Goal: Task Accomplishment & Management: Use online tool/utility

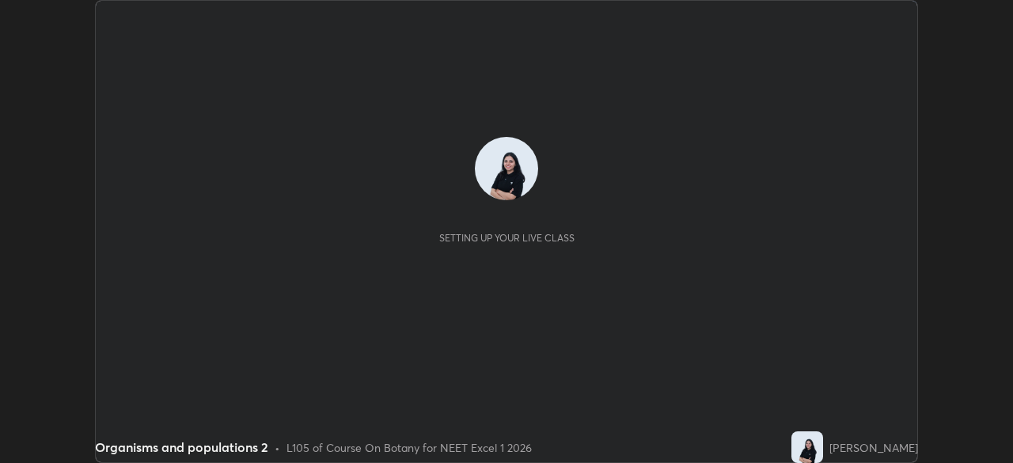
scroll to position [463, 1012]
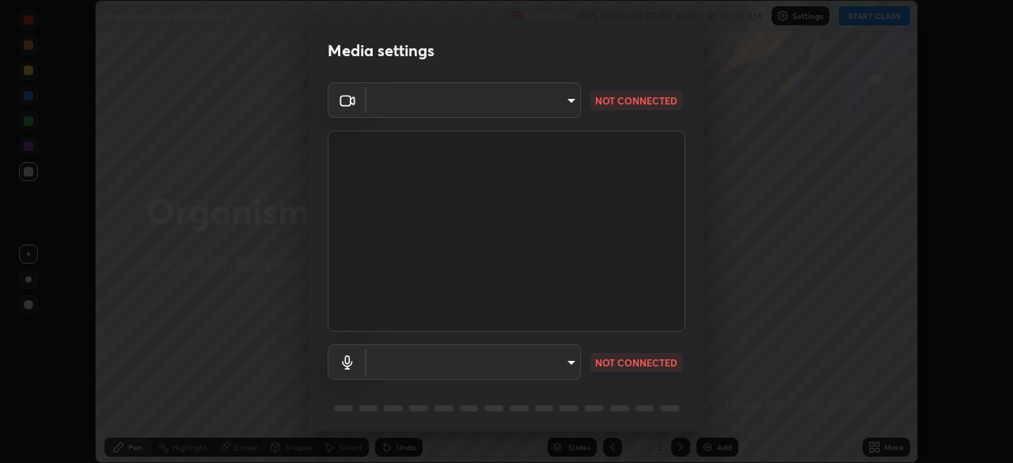
type input "7db3104c3122a209b332b64619111aa91615a24fb0de166504fa5909fce8eb30"
type input "communications"
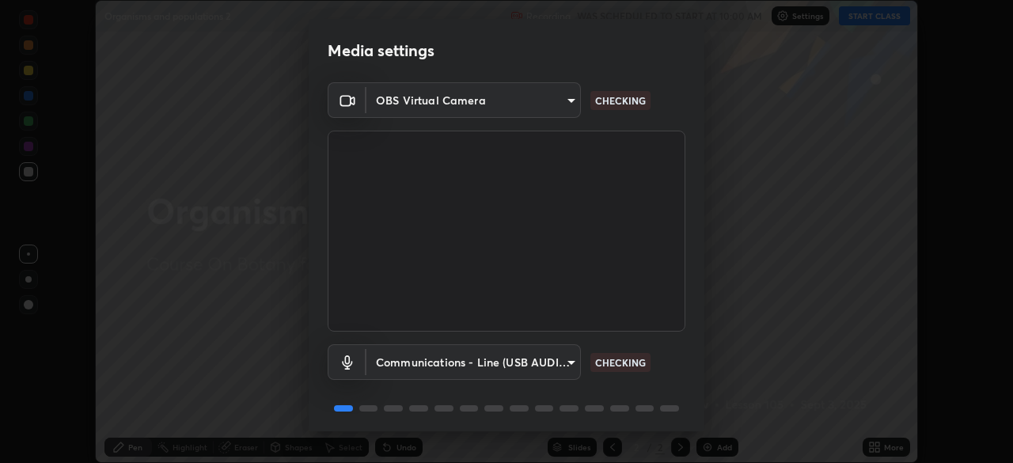
scroll to position [56, 0]
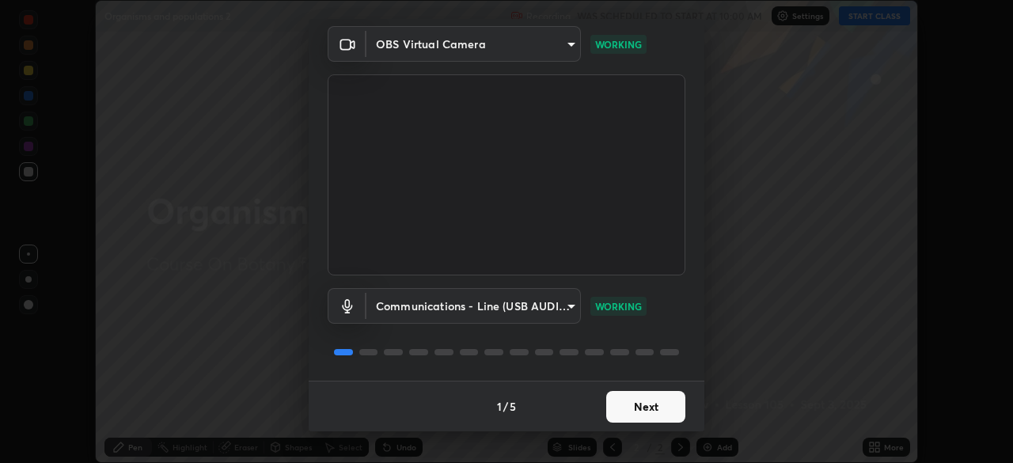
click at [656, 400] on button "Next" at bounding box center [645, 407] width 79 height 32
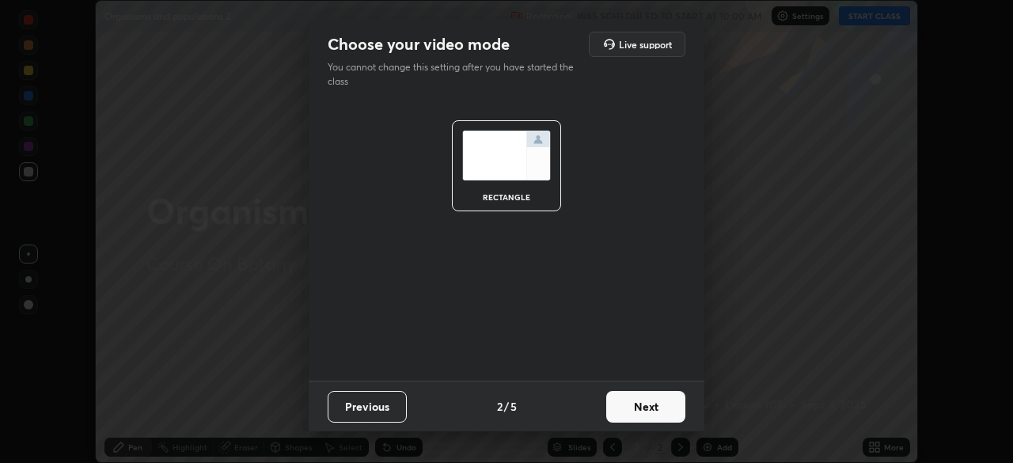
scroll to position [0, 0]
click at [656, 400] on button "Next" at bounding box center [645, 407] width 79 height 32
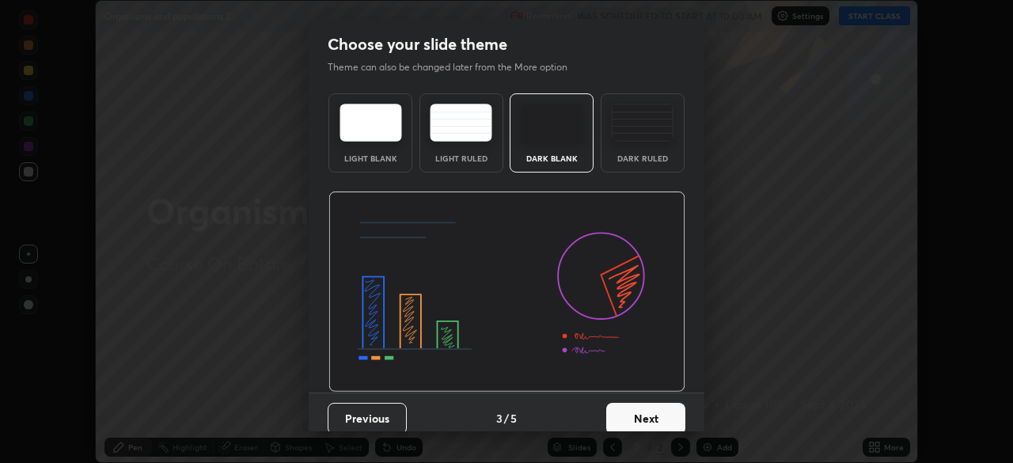
click at [657, 407] on button "Next" at bounding box center [645, 419] width 79 height 32
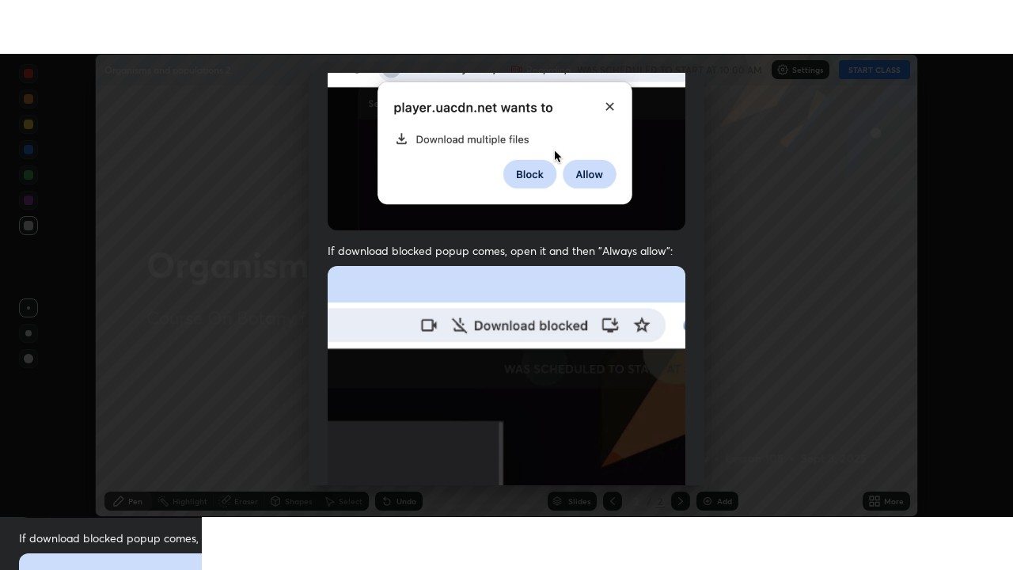
scroll to position [379, 0]
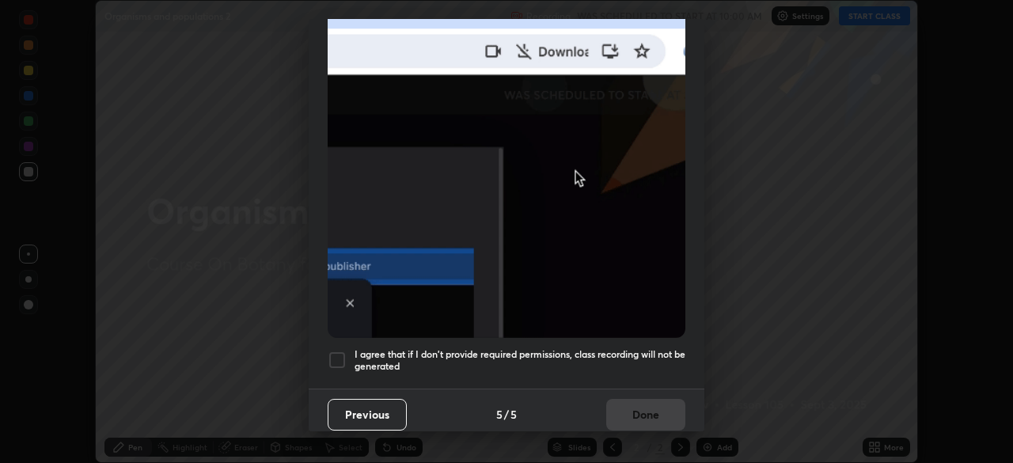
click at [334, 351] on div at bounding box center [337, 360] width 19 height 19
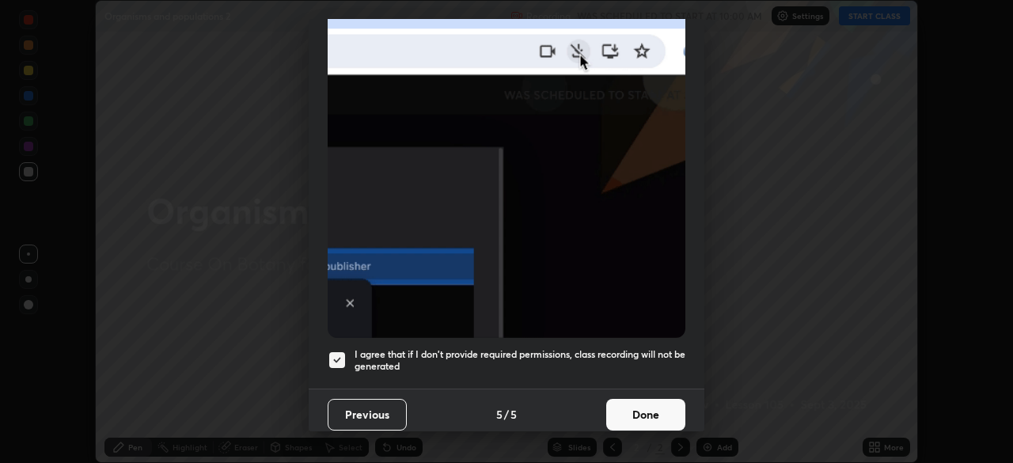
click at [640, 406] on button "Done" at bounding box center [645, 415] width 79 height 32
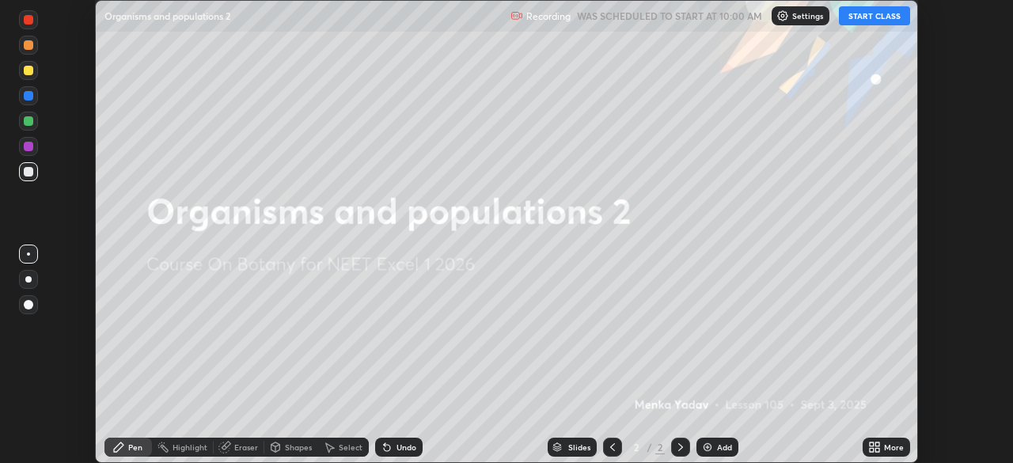
click at [898, 18] on button "START CLASS" at bounding box center [874, 15] width 71 height 19
click at [877, 444] on icon at bounding box center [877, 444] width 4 height 4
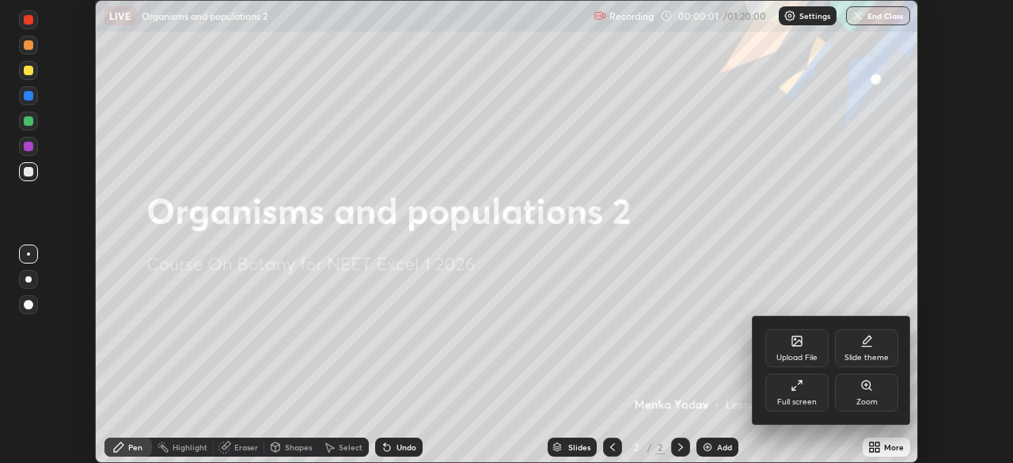
click at [811, 390] on div "Full screen" at bounding box center [796, 393] width 63 height 38
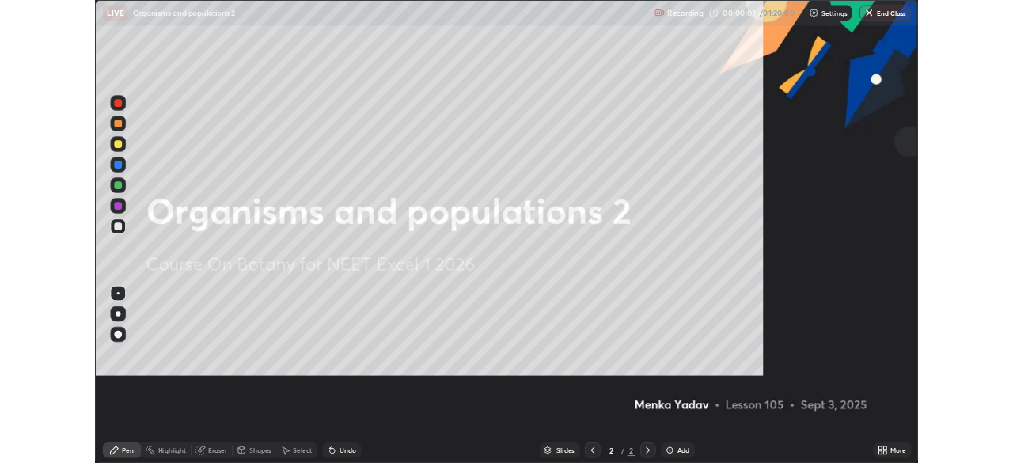
scroll to position [570, 1013]
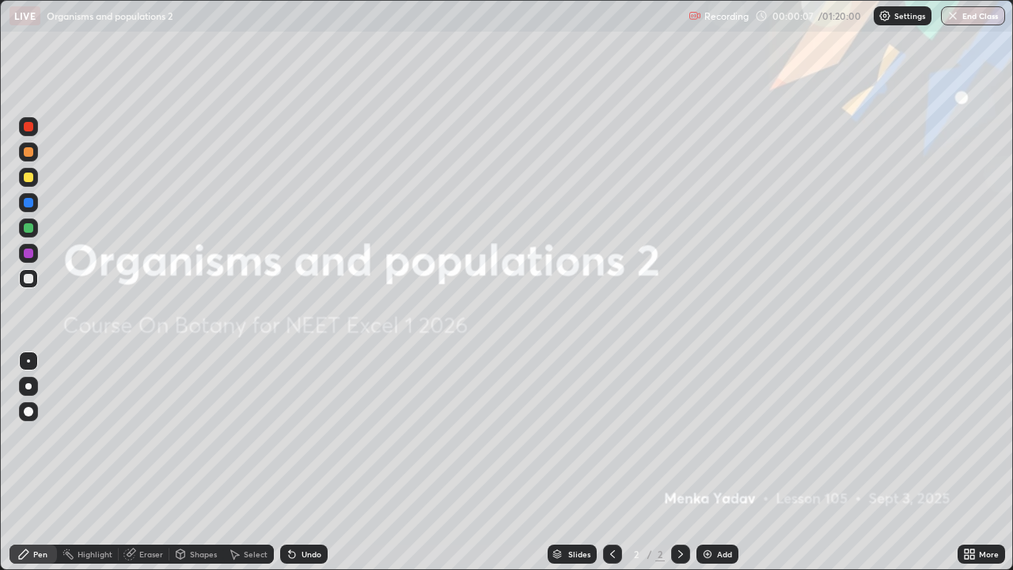
click at [985, 462] on div "More" at bounding box center [989, 554] width 20 height 8
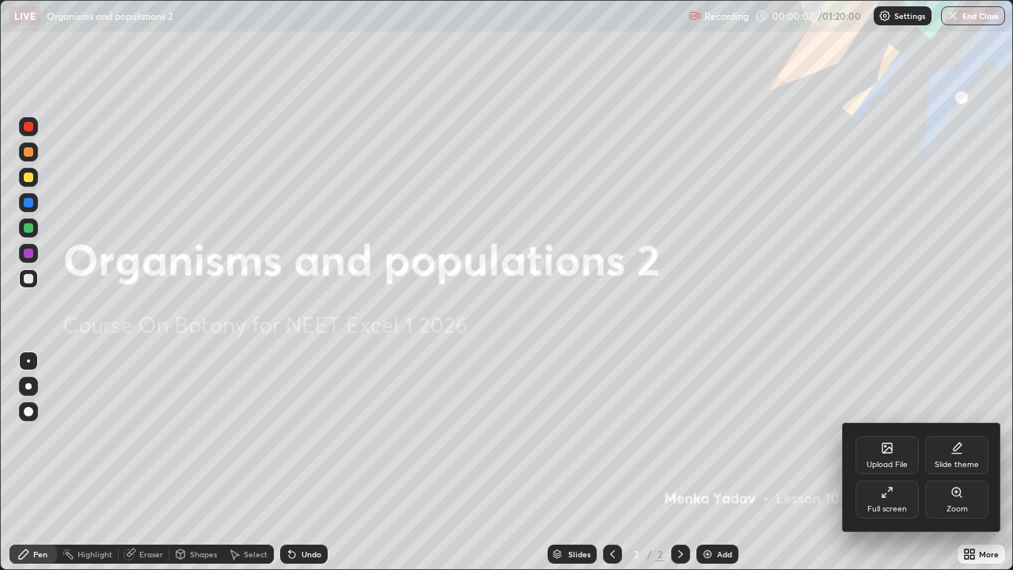
click at [889, 451] on icon at bounding box center [886, 447] width 9 height 9
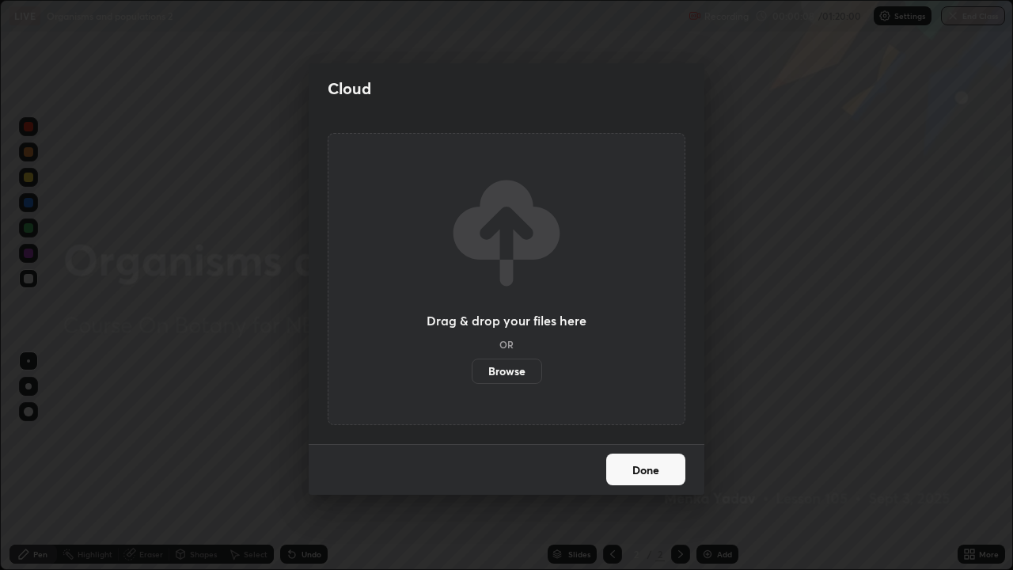
click at [530, 365] on label "Browse" at bounding box center [507, 370] width 70 height 25
click at [472, 365] on input "Browse" at bounding box center [472, 370] width 0 height 25
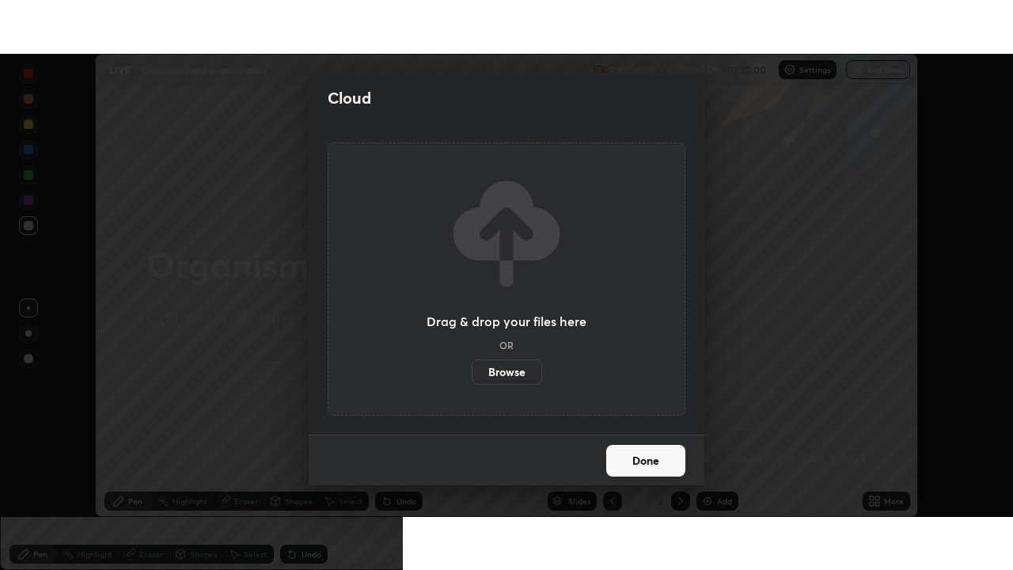
scroll to position [78673, 78123]
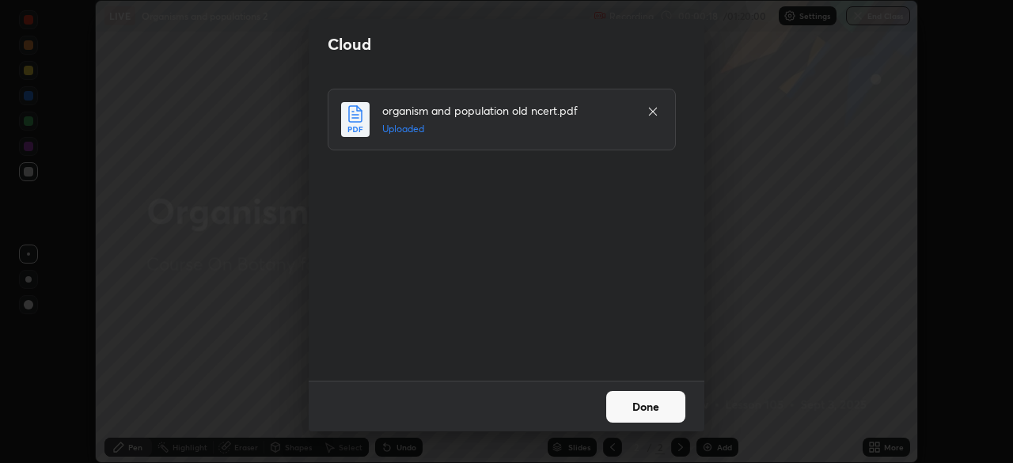
click at [654, 404] on button "Done" at bounding box center [645, 407] width 79 height 32
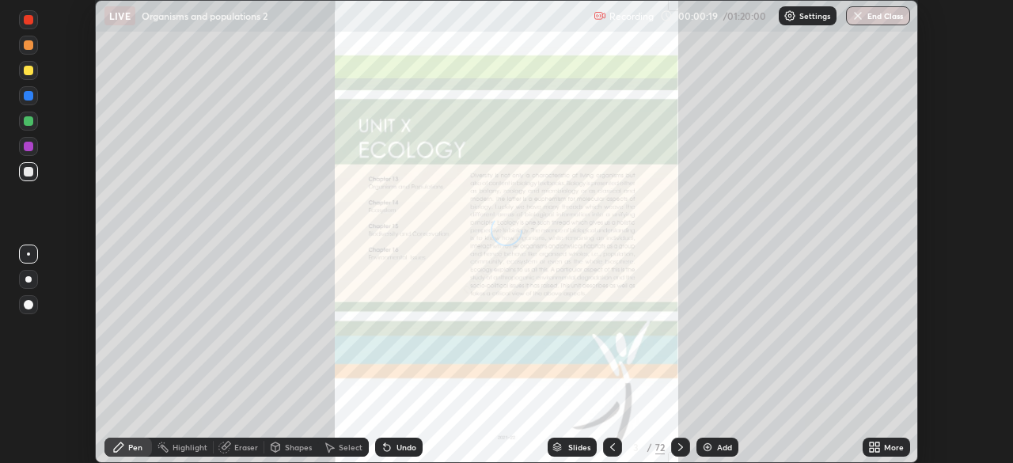
click at [883, 440] on div "More" at bounding box center [886, 447] width 47 height 19
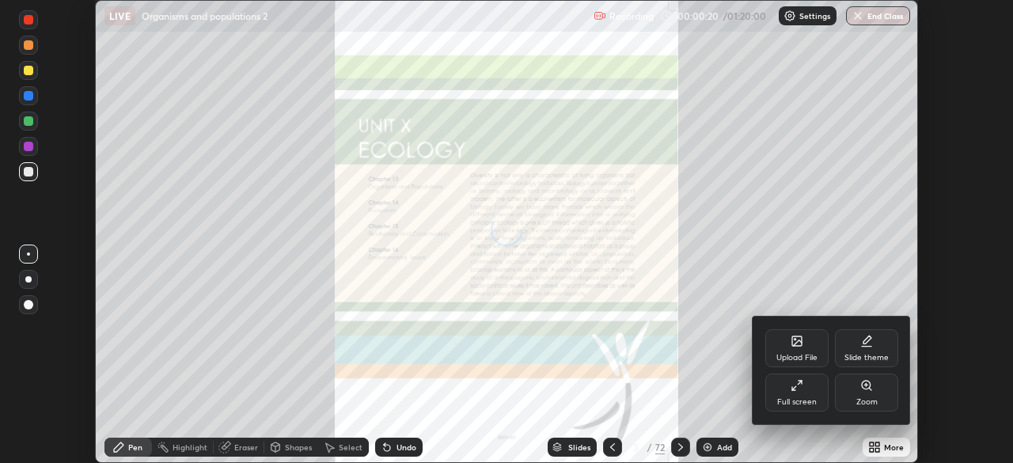
click at [798, 389] on icon at bounding box center [797, 385] width 13 height 13
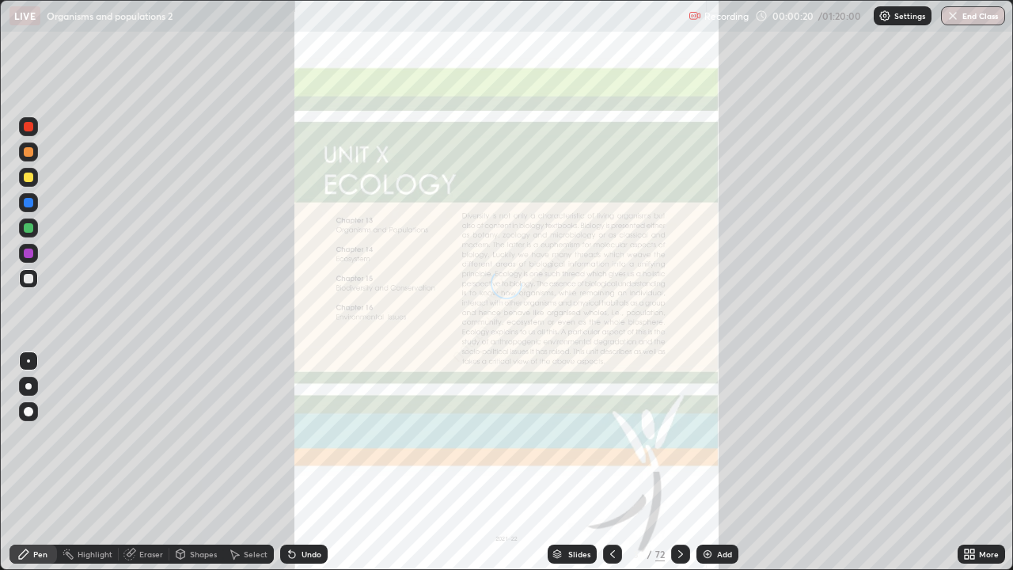
scroll to position [570, 1013]
click at [577, 462] on div "Slides" at bounding box center [579, 554] width 22 height 8
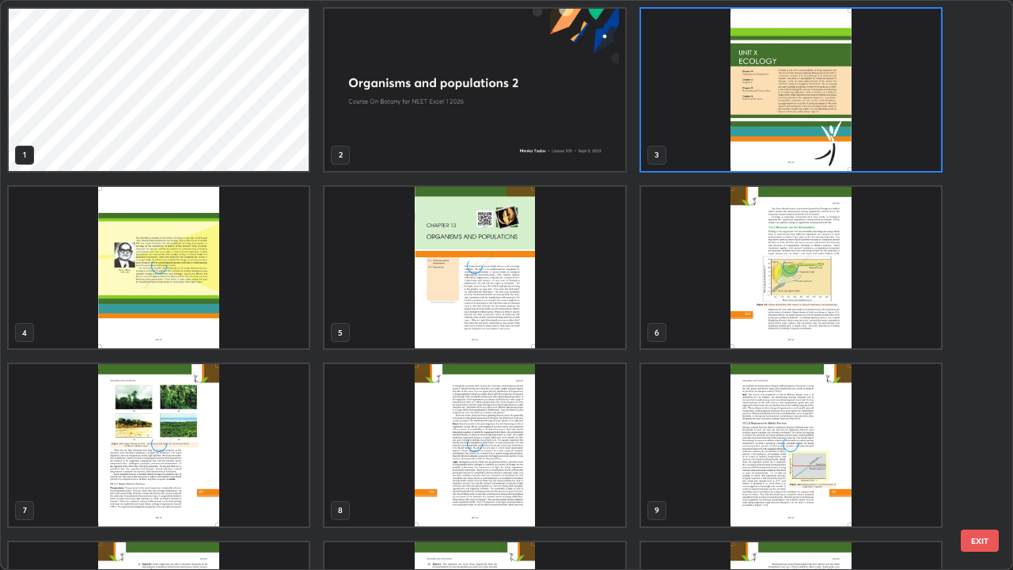
scroll to position [563, 1003]
click at [575, 318] on img "grid" at bounding box center [474, 268] width 300 height 162
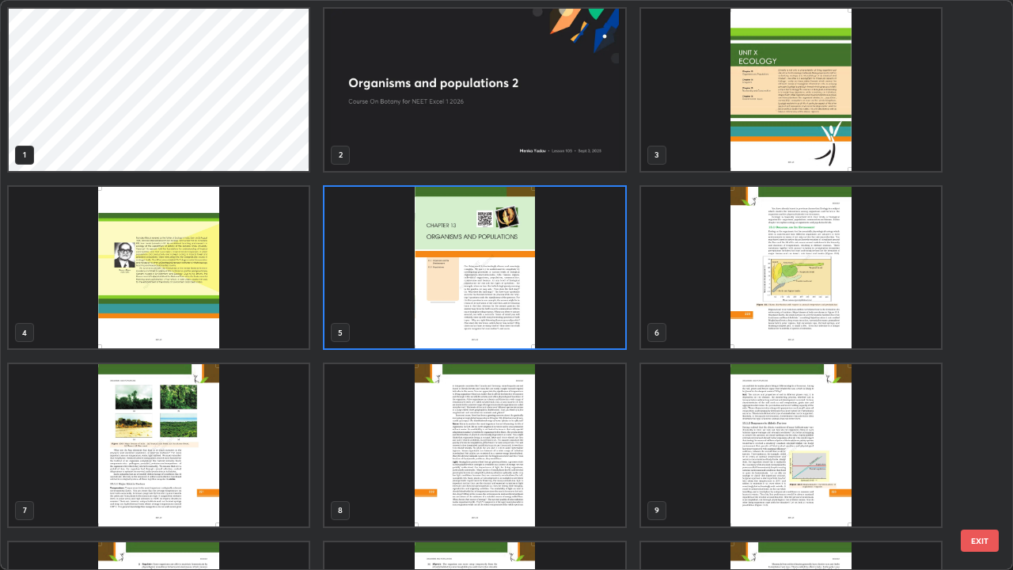
click at [575, 318] on img "grid" at bounding box center [474, 268] width 300 height 162
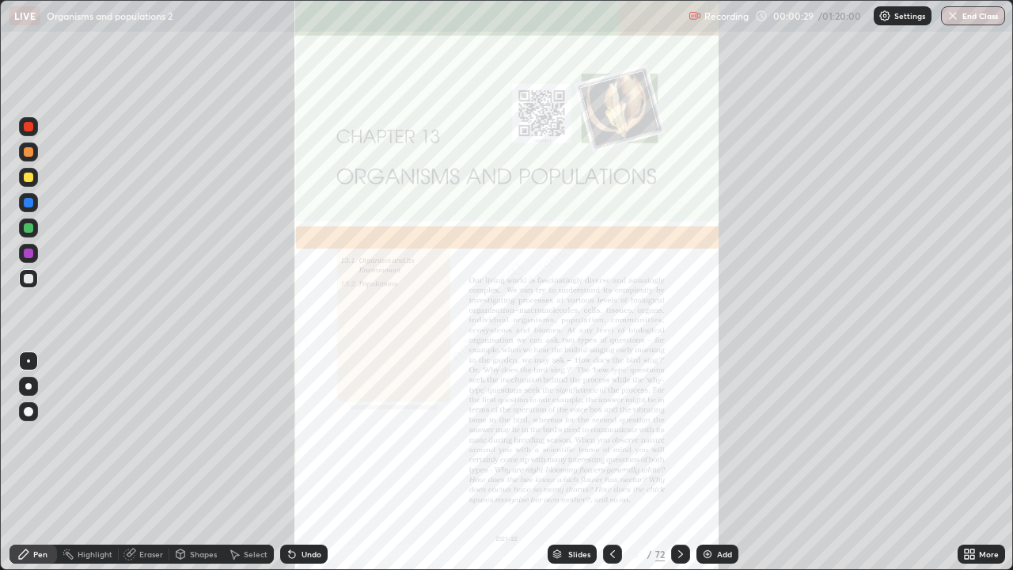
click at [713, 462] on div "Add" at bounding box center [717, 553] width 42 height 19
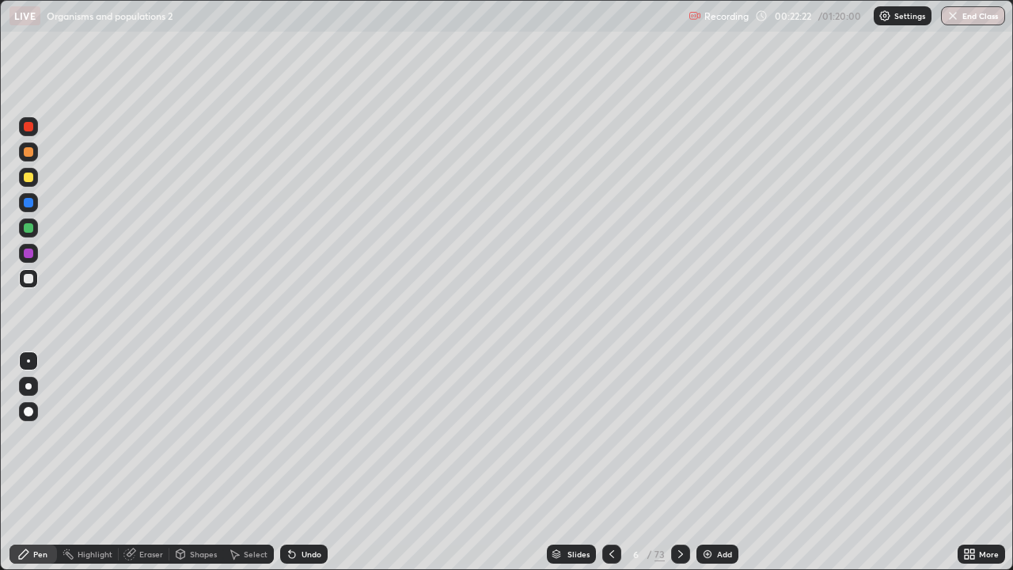
click at [32, 153] on div at bounding box center [28, 151] width 9 height 9
click at [28, 231] on div at bounding box center [28, 227] width 9 height 9
click at [306, 462] on div "Undo" at bounding box center [312, 554] width 20 height 8
click at [307, 462] on div "Undo" at bounding box center [312, 554] width 20 height 8
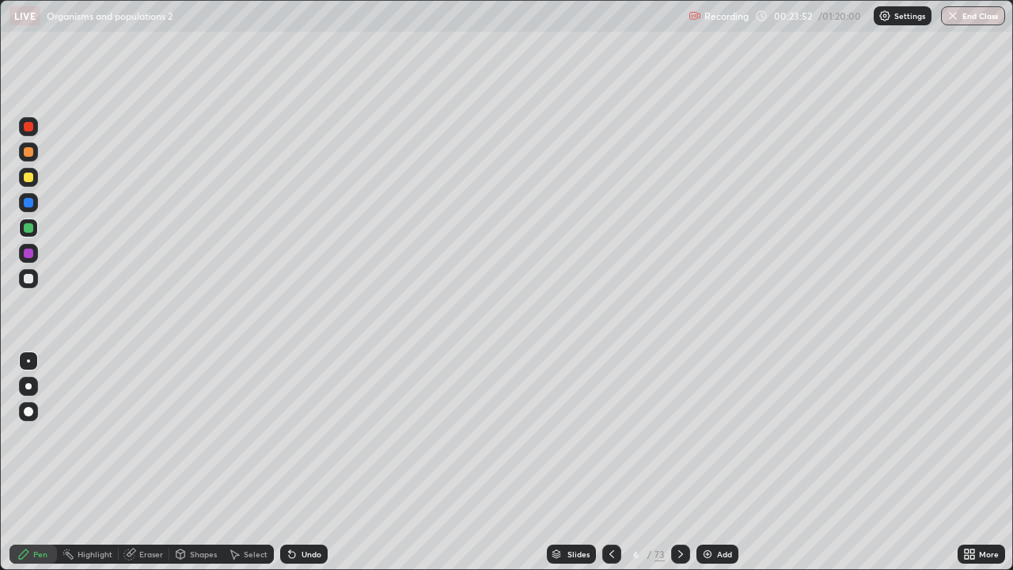
click at [305, 462] on div "Undo" at bounding box center [303, 553] width 47 height 19
click at [28, 279] on div at bounding box center [28, 278] width 9 height 9
click at [25, 250] on div at bounding box center [28, 252] width 9 height 9
click at [578, 462] on div "Slides" at bounding box center [578, 554] width 22 height 8
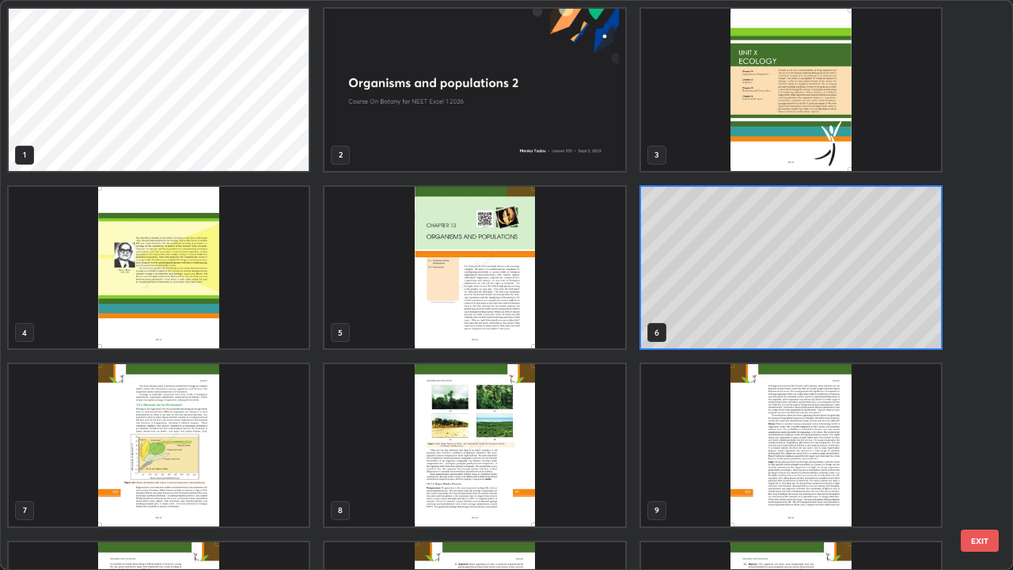
click at [587, 310] on img "grid" at bounding box center [474, 268] width 300 height 162
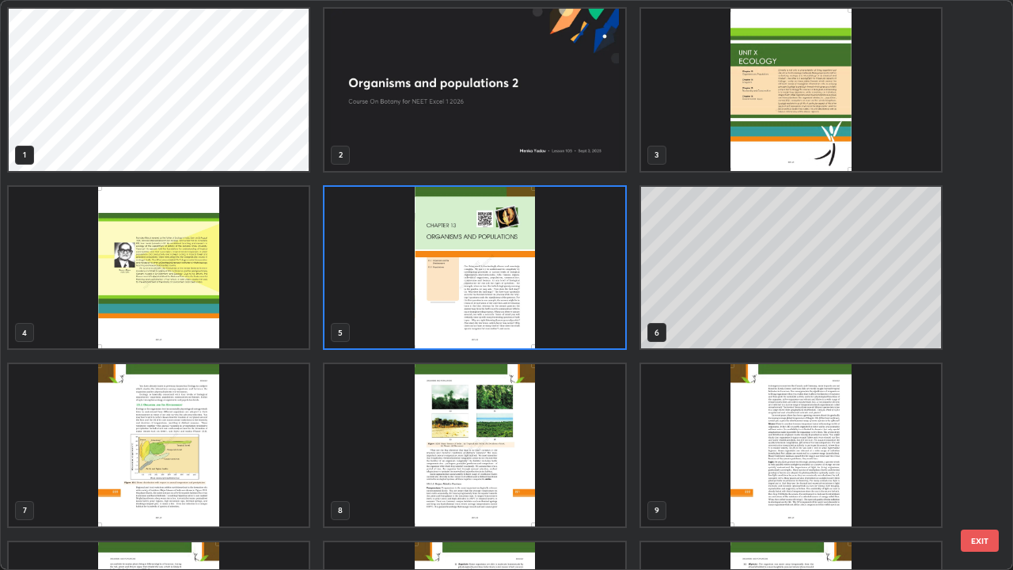
click at [587, 310] on img "grid" at bounding box center [474, 268] width 300 height 162
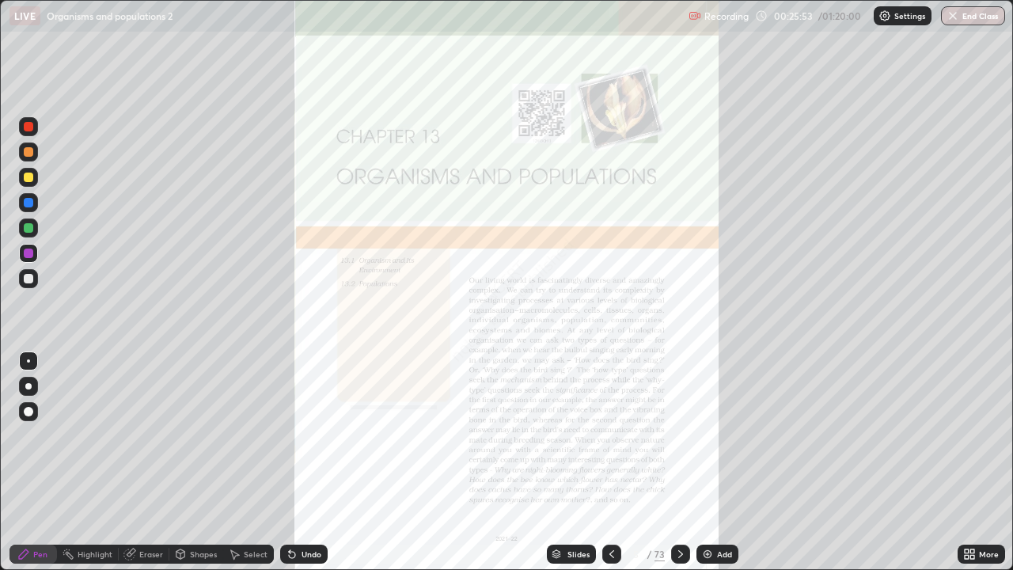
click at [980, 462] on div "More" at bounding box center [989, 554] width 20 height 8
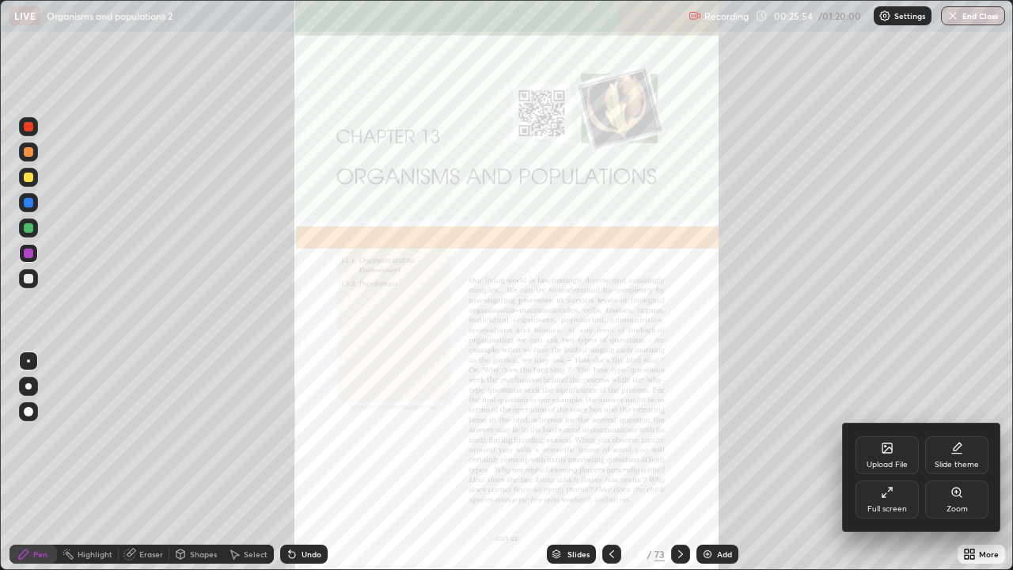
click at [957, 462] on div "Zoom" at bounding box center [956, 499] width 63 height 38
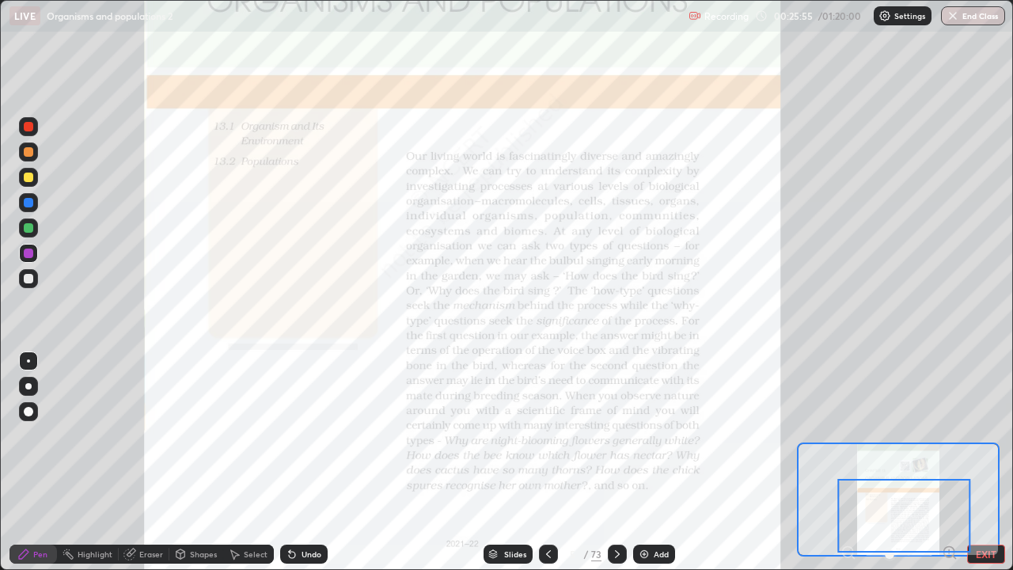
click at [954, 462] on icon at bounding box center [954, 557] width 3 height 3
click at [949, 462] on icon at bounding box center [949, 552] width 4 height 0
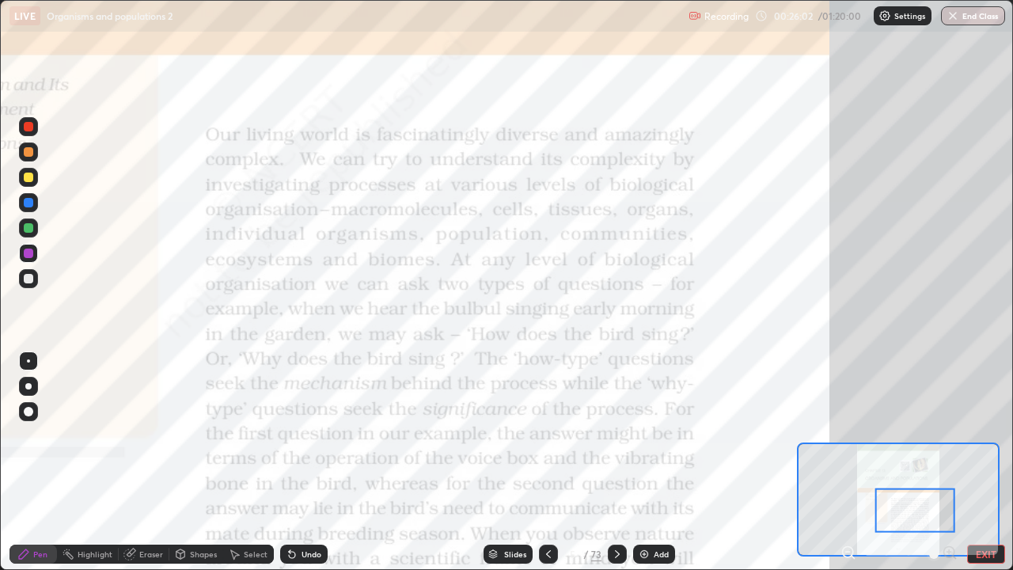
click at [31, 169] on div at bounding box center [28, 177] width 19 height 19
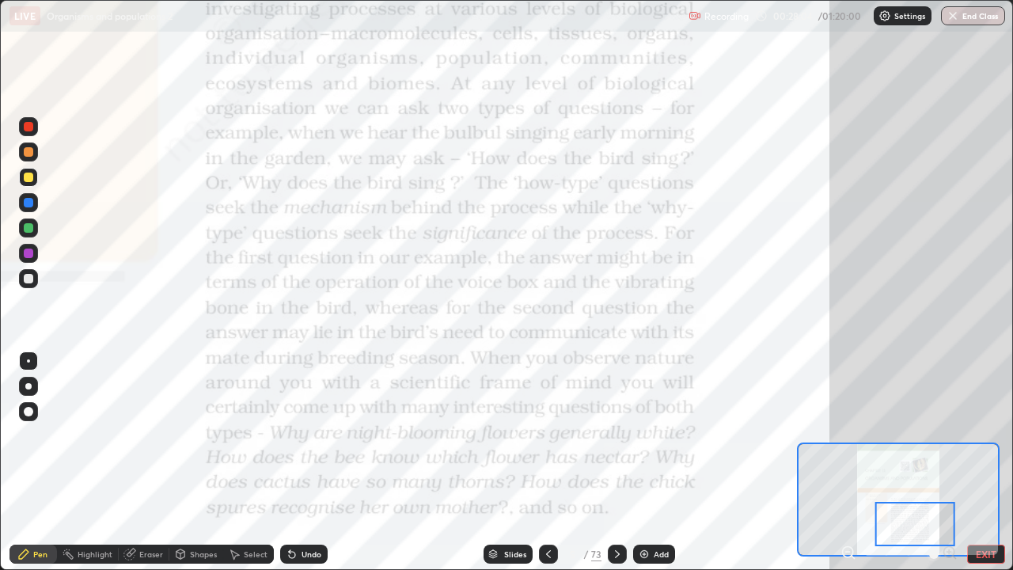
click at [518, 462] on div "Slides" at bounding box center [515, 554] width 22 height 8
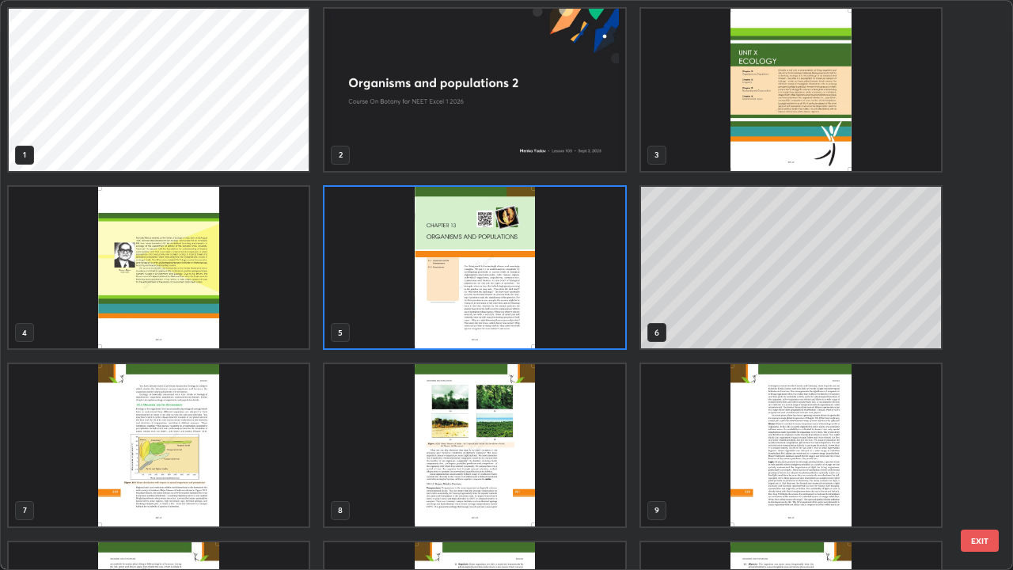
click at [291, 462] on img "grid" at bounding box center [159, 445] width 300 height 162
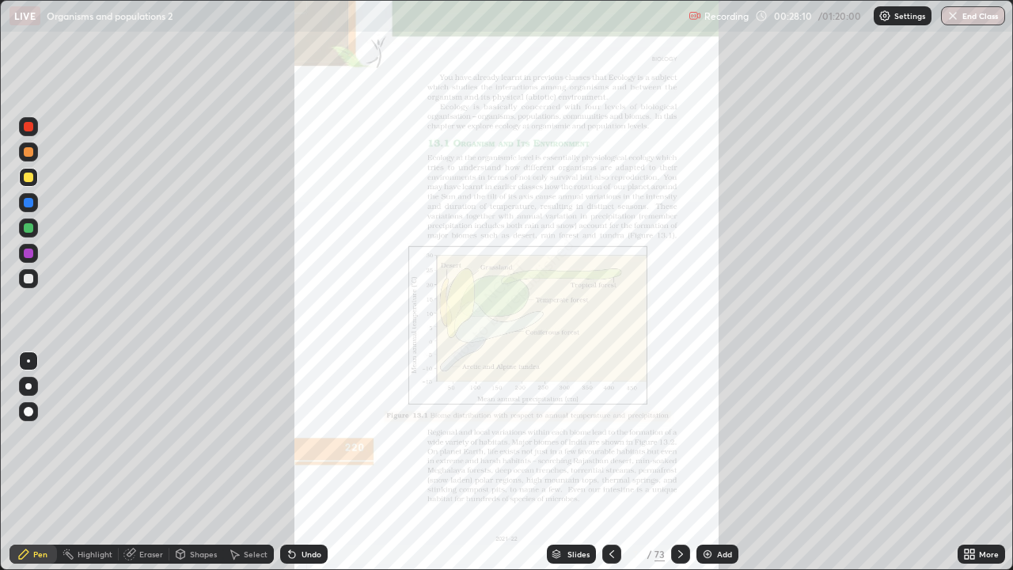
click at [982, 462] on div "More" at bounding box center [989, 554] width 20 height 8
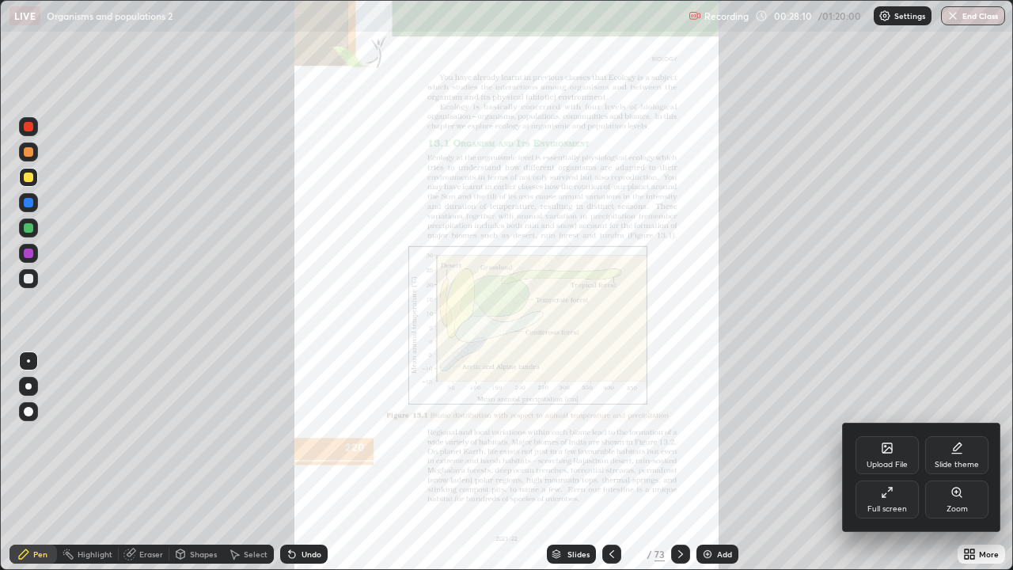
click at [949, 462] on div "Zoom" at bounding box center [956, 499] width 63 height 38
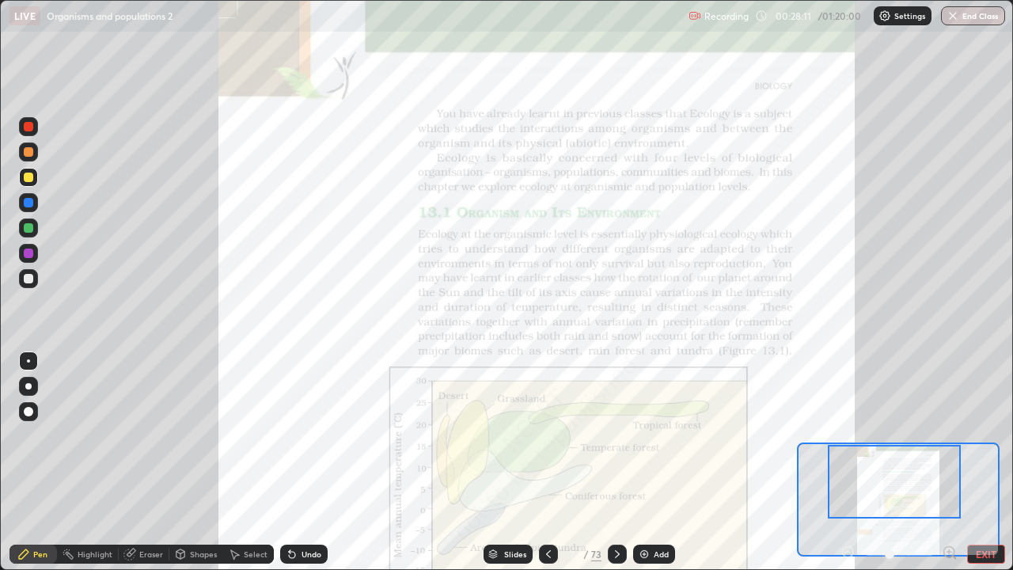
click at [949, 462] on icon at bounding box center [949, 552] width 4 height 0
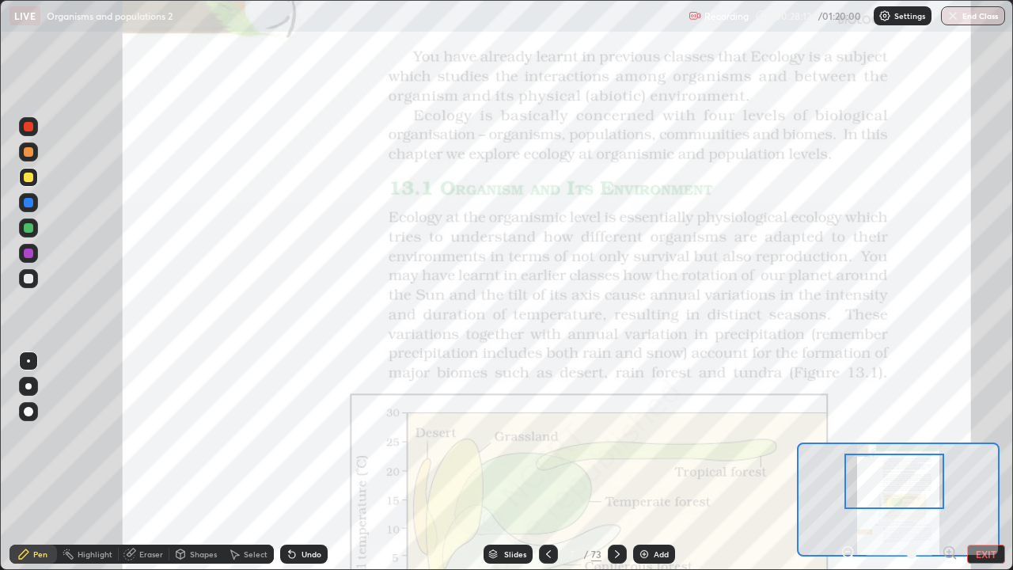
click at [949, 462] on icon at bounding box center [949, 552] width 4 height 0
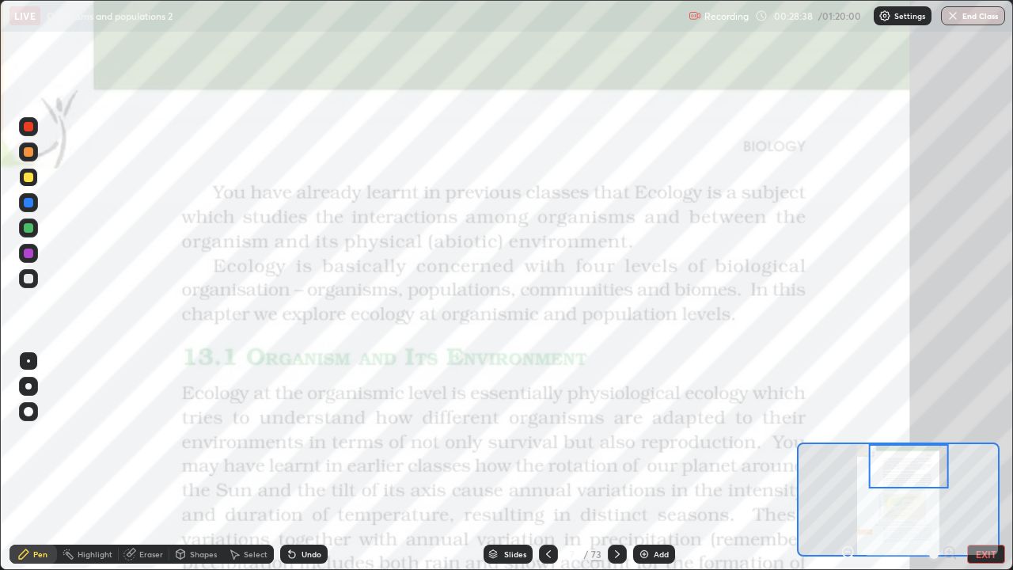
click at [654, 462] on div "Add" at bounding box center [661, 554] width 15 height 8
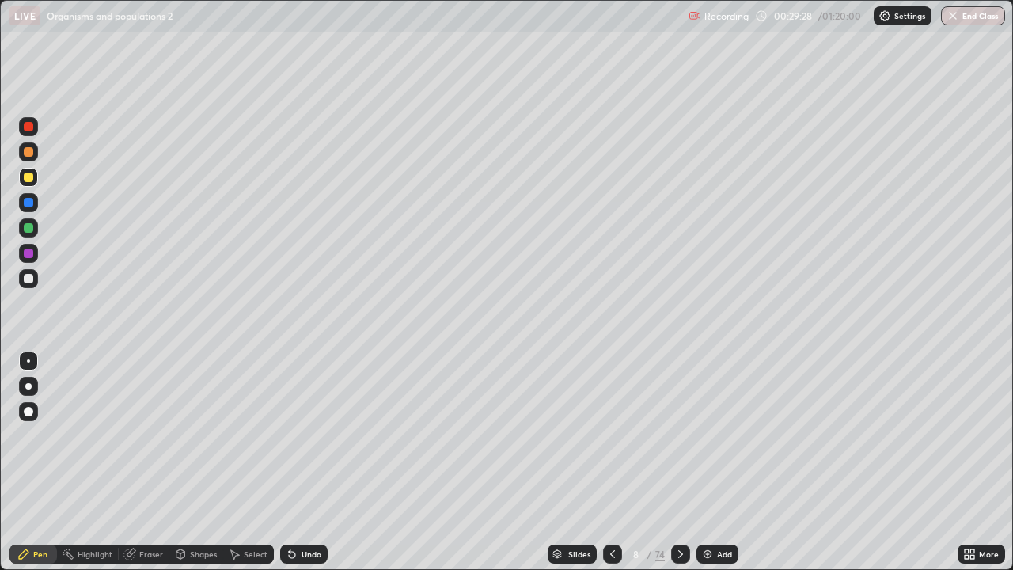
click at [28, 154] on div at bounding box center [28, 151] width 9 height 9
click at [20, 229] on div at bounding box center [28, 227] width 19 height 19
click at [298, 462] on div "Undo" at bounding box center [303, 553] width 47 height 19
click at [302, 462] on div "Undo" at bounding box center [312, 554] width 20 height 8
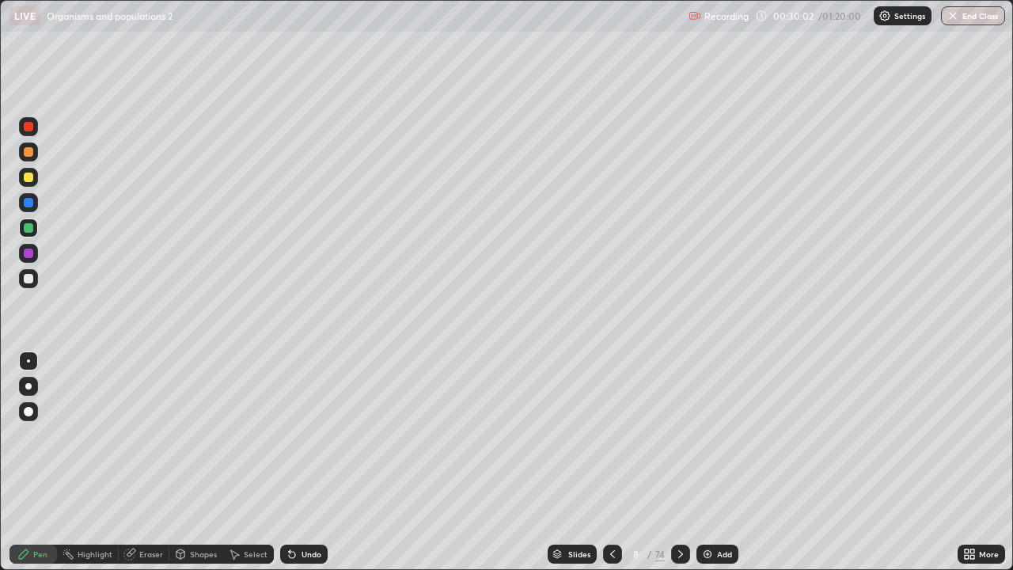
click at [302, 462] on div "Undo" at bounding box center [312, 554] width 20 height 8
click at [308, 462] on div "Undo" at bounding box center [303, 553] width 47 height 19
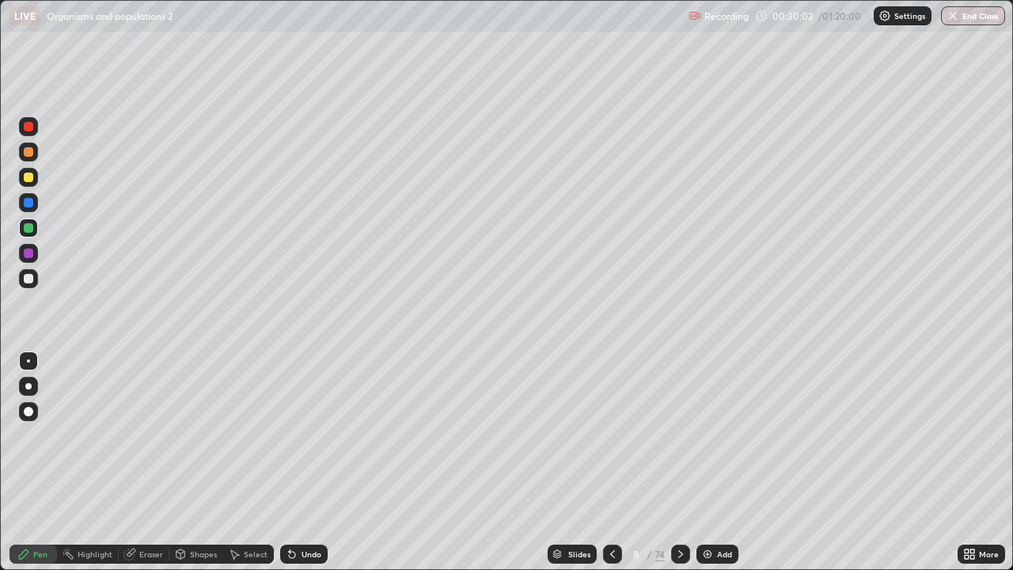
click at [308, 462] on div "Undo" at bounding box center [303, 553] width 47 height 19
click at [310, 462] on div "Undo" at bounding box center [303, 553] width 47 height 19
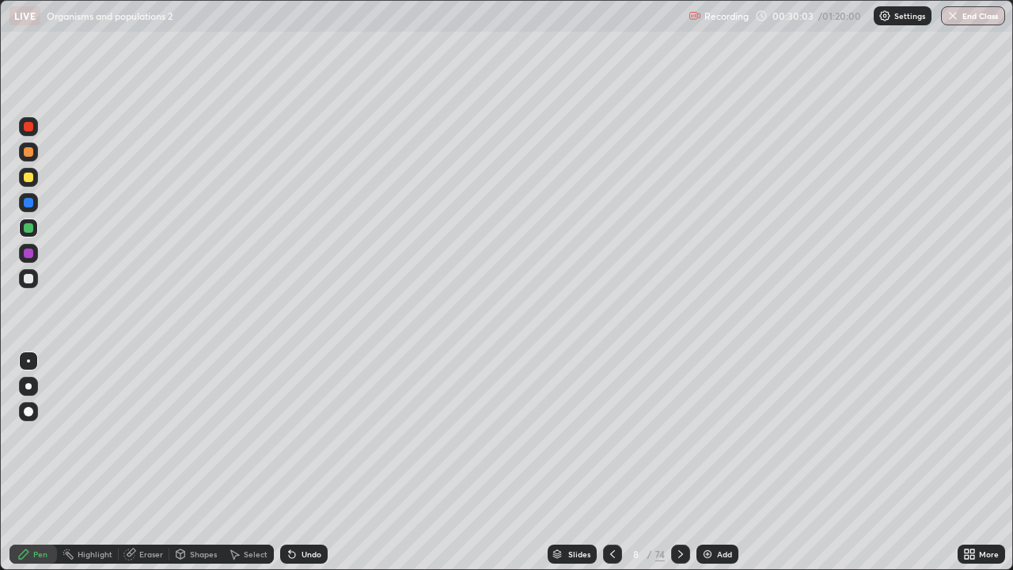
click at [310, 462] on div "Undo" at bounding box center [303, 553] width 47 height 19
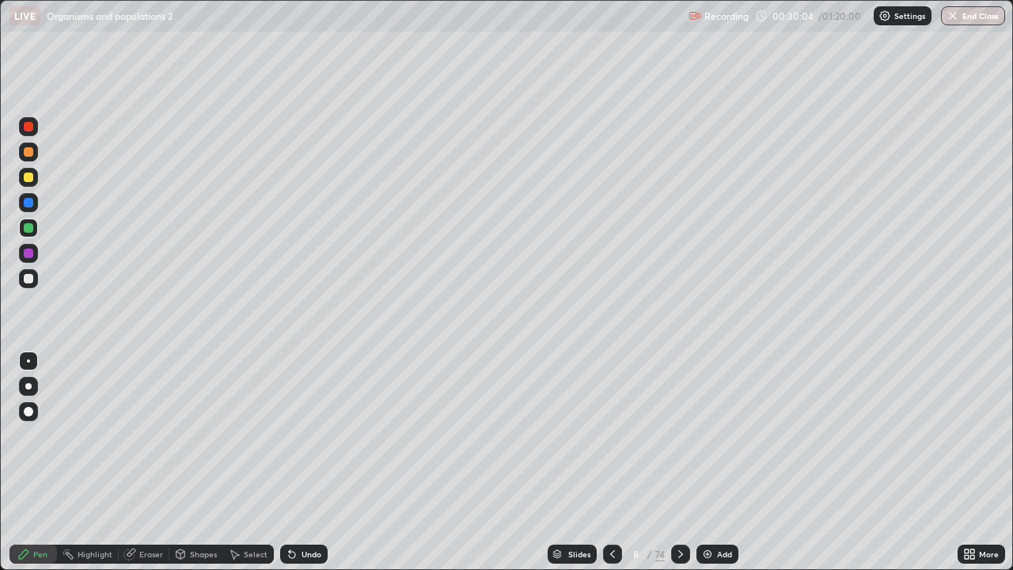
click at [310, 462] on div "Undo" at bounding box center [303, 553] width 47 height 19
click at [313, 462] on div "Undo" at bounding box center [303, 553] width 47 height 19
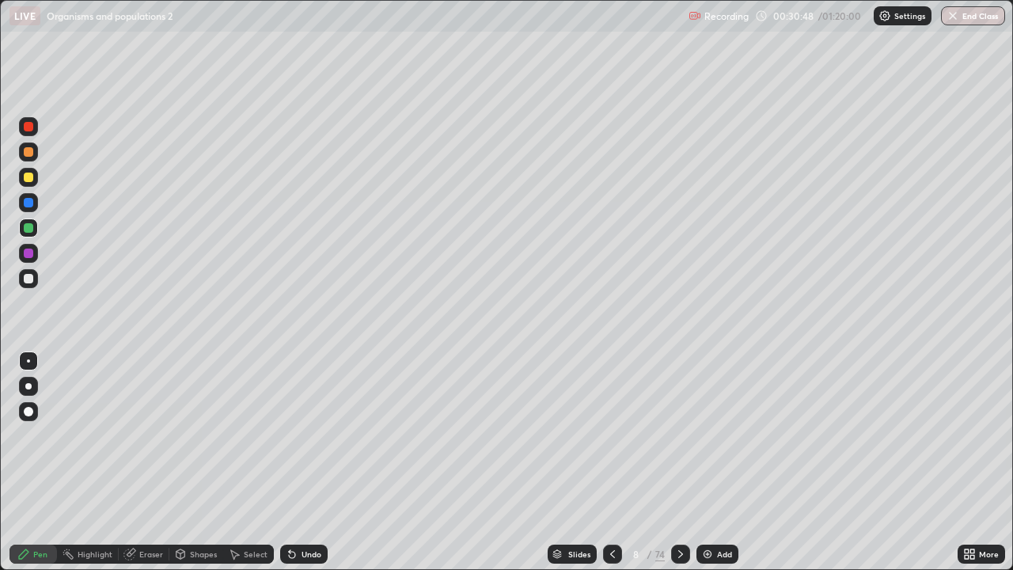
click at [25, 252] on div at bounding box center [28, 252] width 9 height 9
click at [31, 201] on div at bounding box center [28, 202] width 9 height 9
click at [720, 462] on div "Add" at bounding box center [717, 553] width 42 height 19
click at [28, 149] on div at bounding box center [28, 151] width 9 height 9
click at [37, 226] on div at bounding box center [28, 227] width 19 height 19
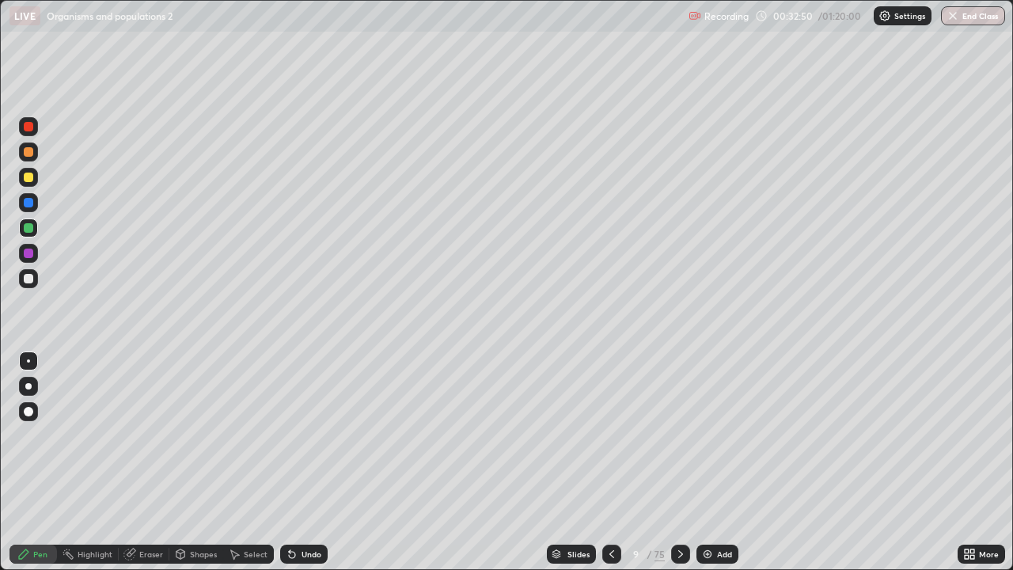
click at [294, 462] on div "Undo" at bounding box center [303, 553] width 47 height 19
click at [302, 462] on div "Undo" at bounding box center [312, 554] width 20 height 8
click at [717, 462] on div "Add" at bounding box center [724, 554] width 15 height 8
click at [27, 157] on div at bounding box center [28, 151] width 19 height 19
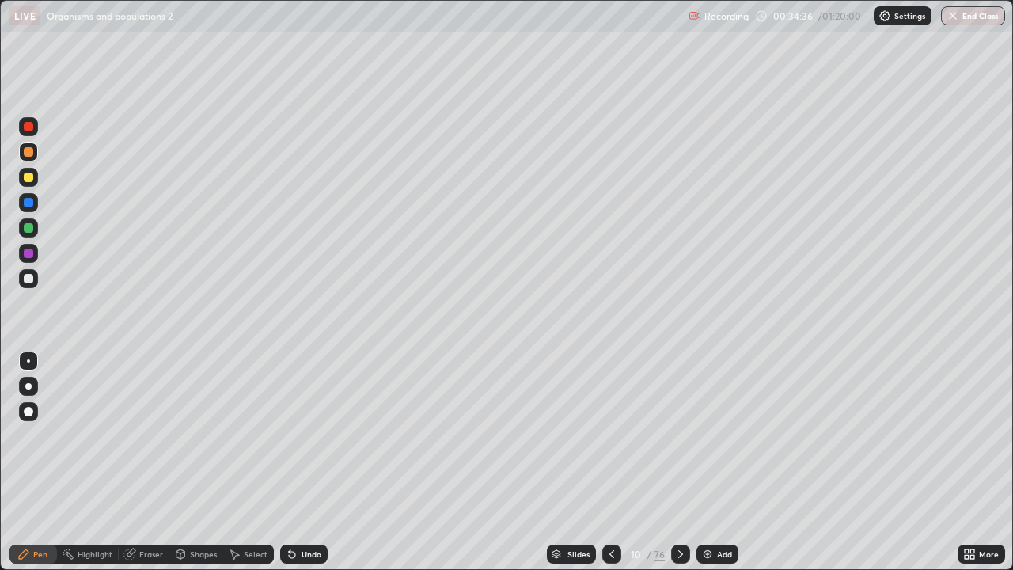
click at [32, 226] on div at bounding box center [28, 227] width 9 height 9
click at [25, 274] on div at bounding box center [28, 278] width 9 height 9
click at [26, 228] on div at bounding box center [28, 227] width 9 height 9
click at [719, 462] on div "Add" at bounding box center [724, 554] width 15 height 8
click at [28, 205] on div at bounding box center [28, 202] width 9 height 9
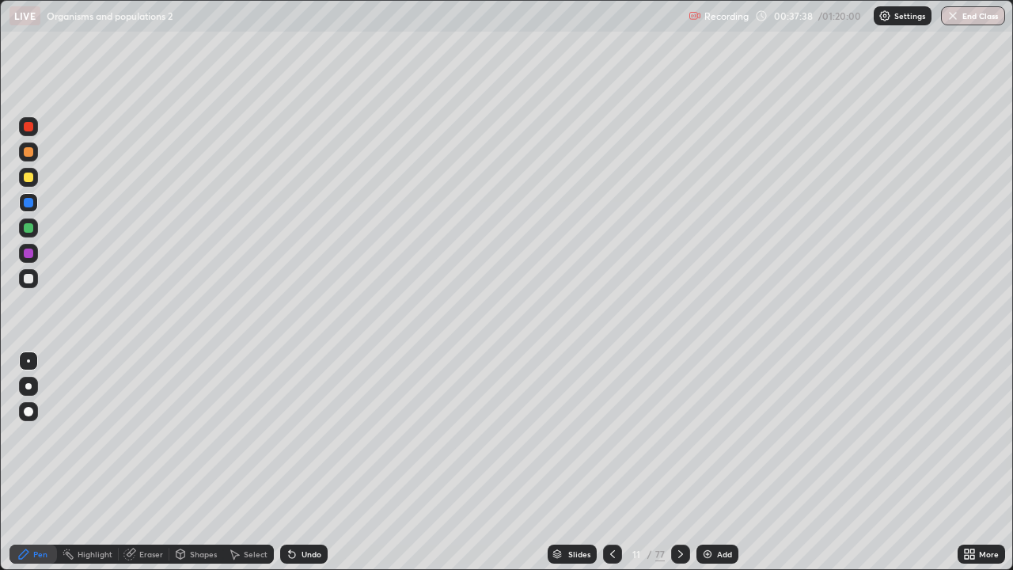
click at [294, 462] on icon at bounding box center [292, 554] width 13 height 13
click at [299, 462] on div "Undo" at bounding box center [303, 553] width 47 height 19
click at [301, 462] on div "Undo" at bounding box center [301, 554] width 54 height 32
click at [29, 279] on div at bounding box center [28, 278] width 9 height 9
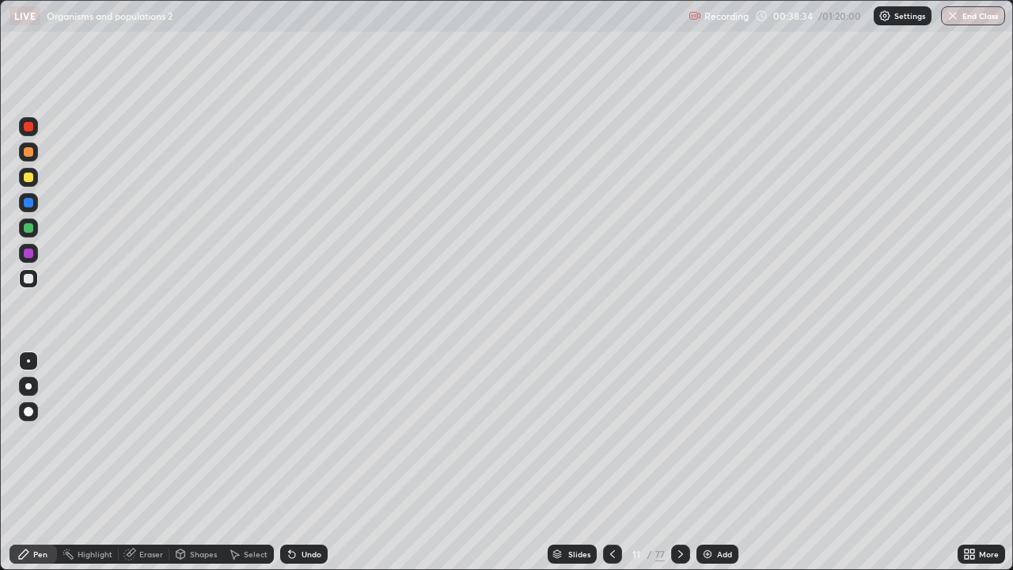
click at [32, 275] on div at bounding box center [28, 278] width 9 height 9
click at [711, 462] on img at bounding box center [707, 554] width 13 height 13
click at [609, 462] on icon at bounding box center [611, 554] width 13 height 13
click at [605, 462] on icon at bounding box center [611, 554] width 13 height 13
click at [674, 462] on div at bounding box center [680, 553] width 19 height 19
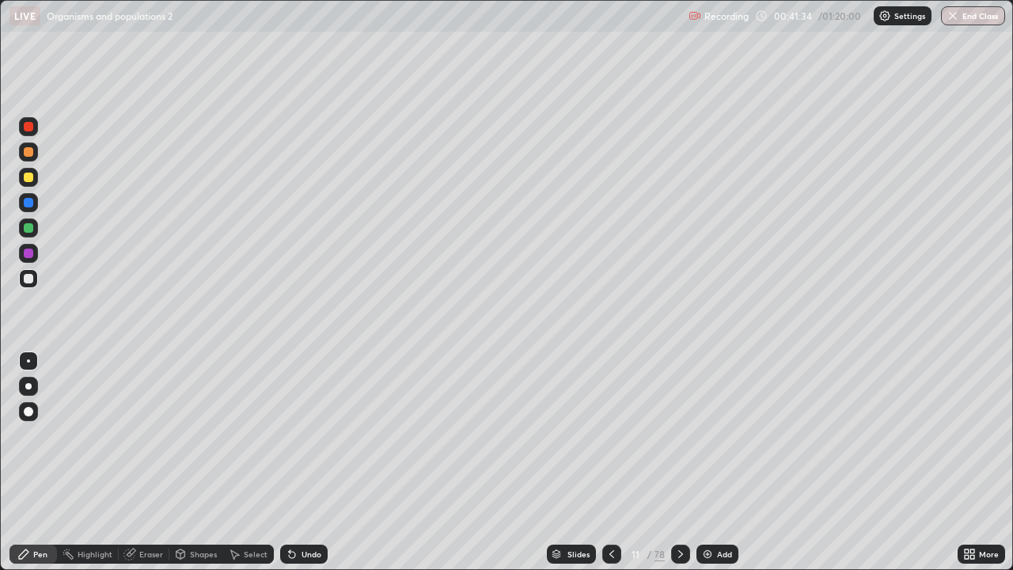
click at [602, 462] on div at bounding box center [611, 553] width 19 height 19
click at [677, 462] on icon at bounding box center [680, 554] width 13 height 13
click at [711, 462] on img at bounding box center [707, 554] width 13 height 13
click at [28, 160] on div at bounding box center [28, 151] width 19 height 19
click at [31, 230] on div at bounding box center [28, 227] width 9 height 9
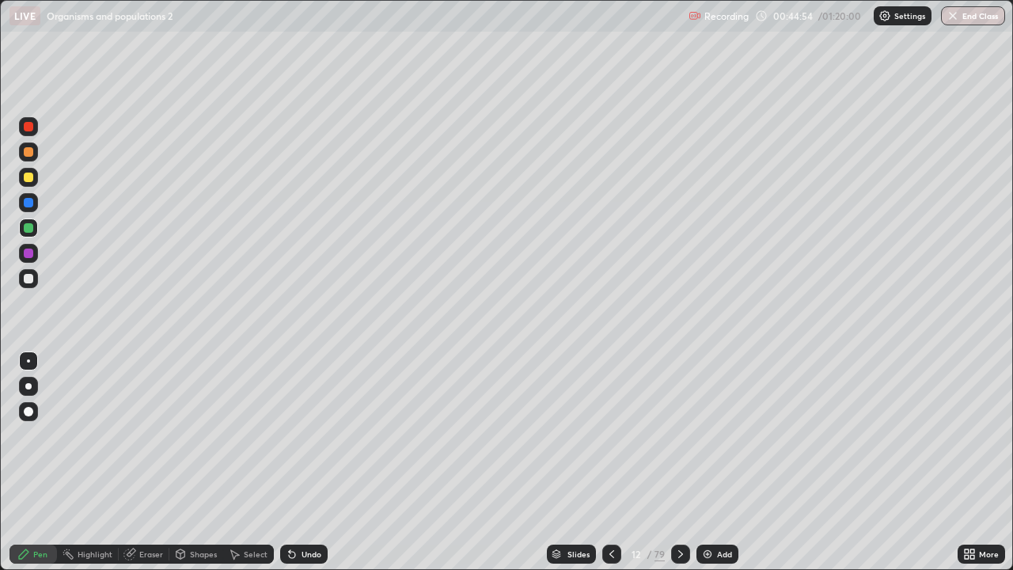
click at [28, 201] on div at bounding box center [28, 202] width 9 height 9
click at [309, 462] on div "Undo" at bounding box center [312, 554] width 20 height 8
click at [311, 462] on div "Undo" at bounding box center [312, 554] width 20 height 8
click at [25, 259] on div at bounding box center [28, 253] width 19 height 19
click at [708, 462] on img at bounding box center [707, 554] width 13 height 13
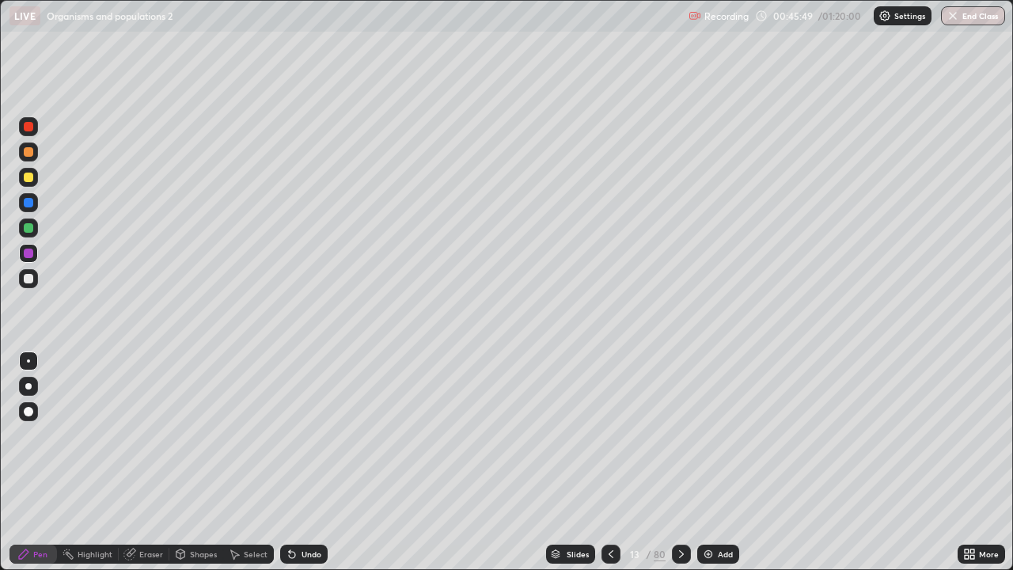
click at [27, 185] on div at bounding box center [28, 177] width 19 height 19
click at [28, 277] on div at bounding box center [28, 278] width 9 height 9
click at [302, 462] on div "Undo" at bounding box center [303, 553] width 47 height 19
click at [299, 462] on div "Undo" at bounding box center [303, 553] width 47 height 19
click at [305, 462] on div "Undo" at bounding box center [312, 554] width 20 height 8
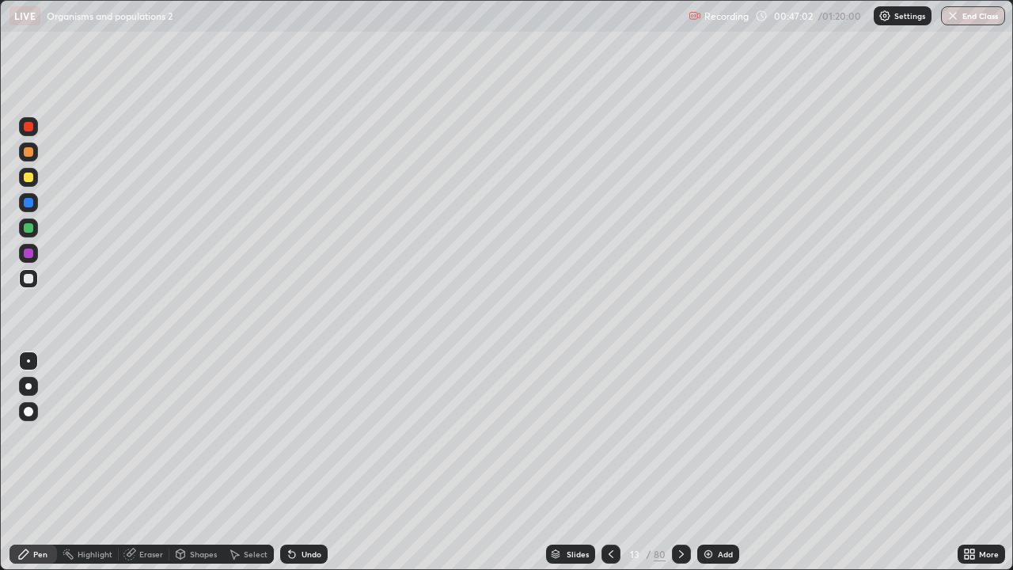
click at [302, 462] on div "Undo" at bounding box center [303, 553] width 47 height 19
click at [302, 462] on div "Undo" at bounding box center [312, 554] width 20 height 8
click at [610, 462] on icon at bounding box center [611, 554] width 5 height 8
click at [680, 462] on icon at bounding box center [681, 554] width 13 height 13
click at [32, 236] on div at bounding box center [28, 227] width 19 height 19
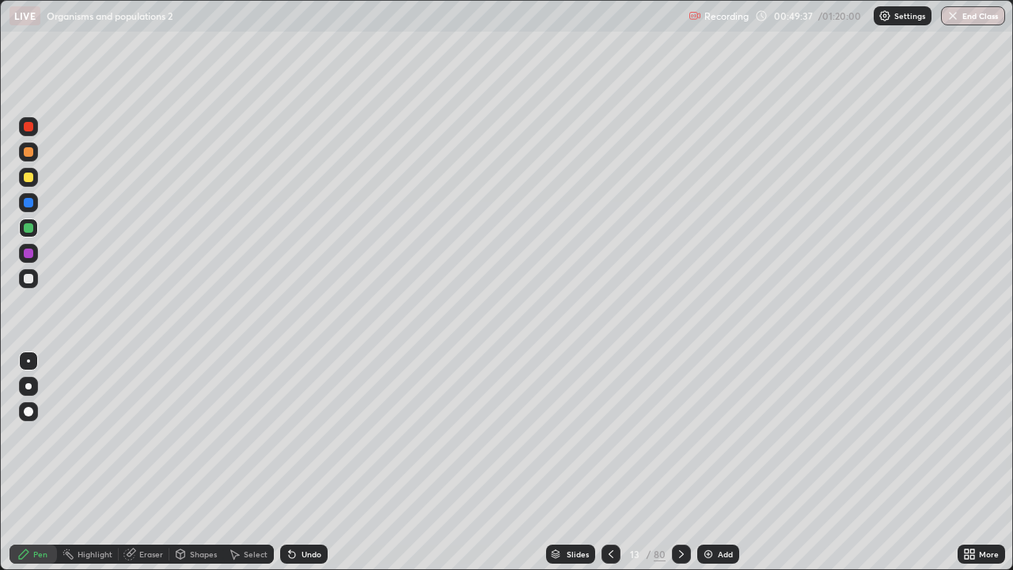
click at [296, 462] on icon at bounding box center [292, 554] width 13 height 13
click at [302, 462] on div "Undo" at bounding box center [312, 554] width 20 height 8
click at [711, 462] on img at bounding box center [708, 554] width 13 height 13
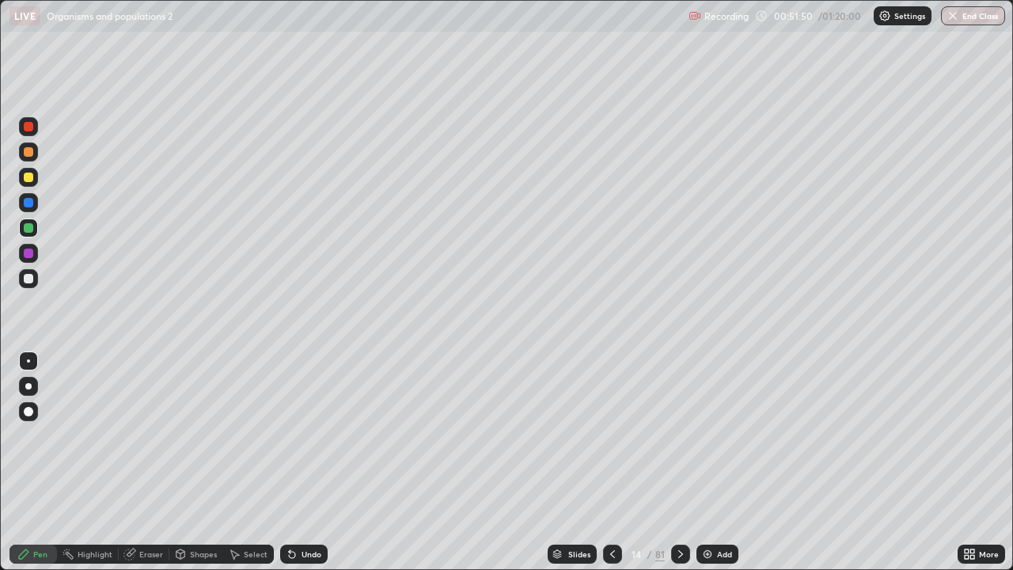
click at [33, 151] on div at bounding box center [28, 151] width 19 height 19
click at [26, 226] on div at bounding box center [28, 227] width 9 height 9
click at [302, 462] on div "Undo" at bounding box center [303, 553] width 47 height 19
click at [293, 462] on icon at bounding box center [292, 554] width 13 height 13
click at [28, 283] on div at bounding box center [28, 278] width 19 height 19
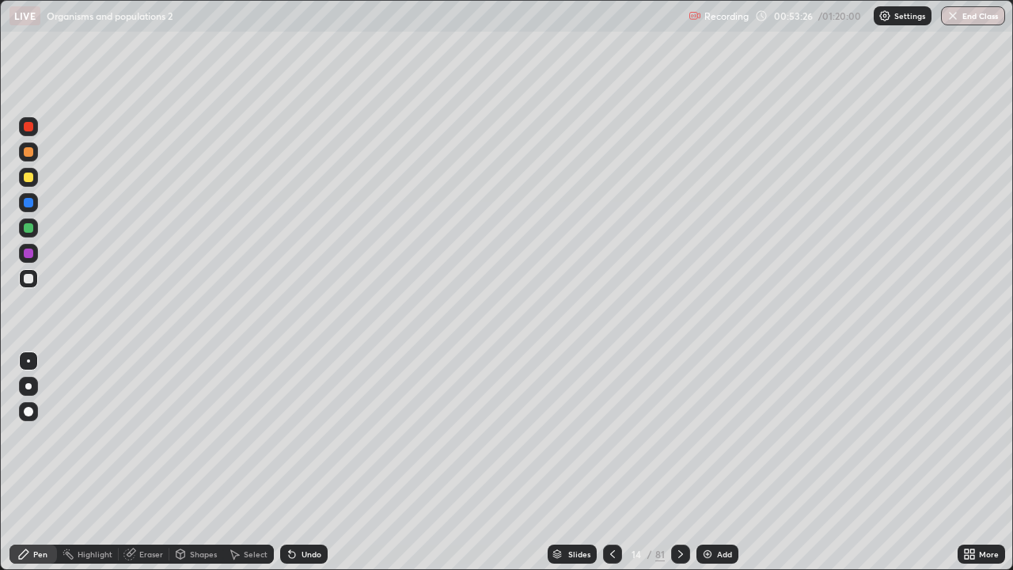
click at [297, 462] on div "Undo" at bounding box center [303, 553] width 47 height 19
click at [711, 462] on img at bounding box center [707, 554] width 13 height 13
click at [27, 153] on div at bounding box center [28, 151] width 9 height 9
click at [302, 462] on div "Undo" at bounding box center [312, 554] width 20 height 8
click at [296, 462] on icon at bounding box center [292, 554] width 13 height 13
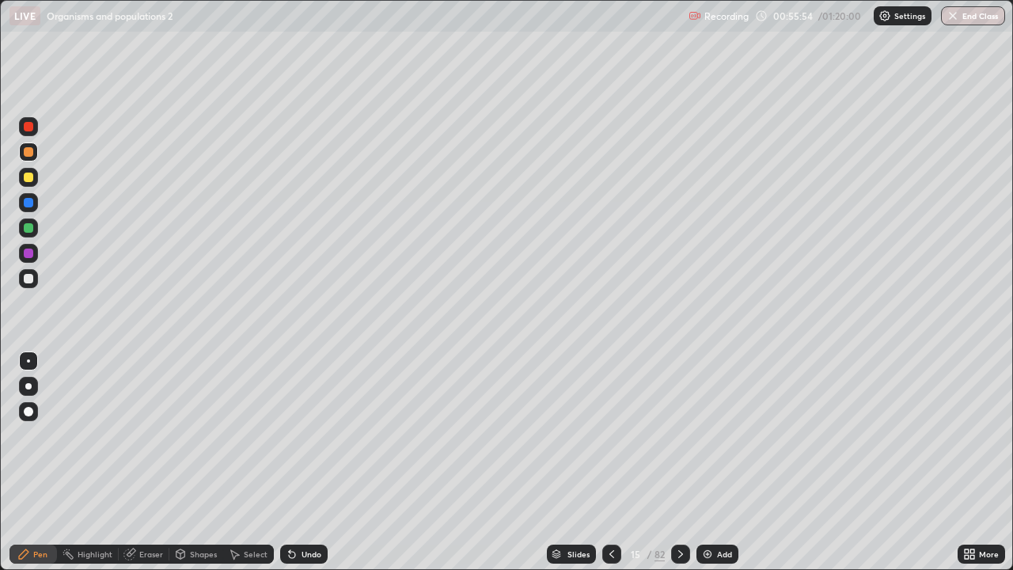
click at [27, 275] on div at bounding box center [28, 278] width 9 height 9
click at [715, 462] on div "Add" at bounding box center [717, 553] width 42 height 19
click at [26, 155] on div at bounding box center [28, 151] width 9 height 9
click at [29, 228] on div at bounding box center [28, 227] width 9 height 9
click at [24, 278] on div at bounding box center [28, 278] width 9 height 9
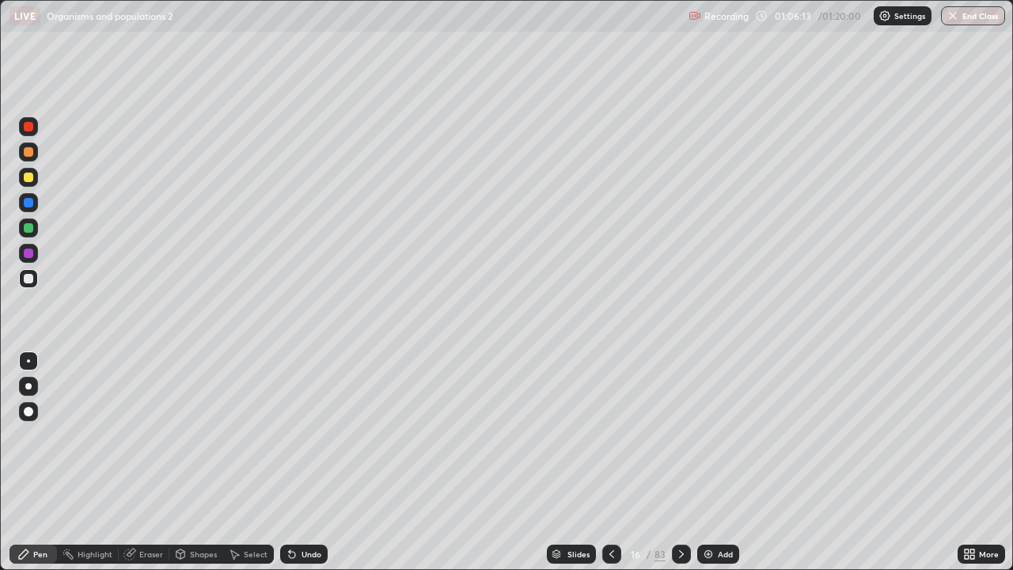
click at [711, 462] on img at bounding box center [708, 554] width 13 height 13
click at [32, 147] on div at bounding box center [28, 151] width 19 height 19
click at [31, 225] on div at bounding box center [28, 227] width 9 height 9
click at [298, 462] on div "Undo" at bounding box center [303, 553] width 47 height 19
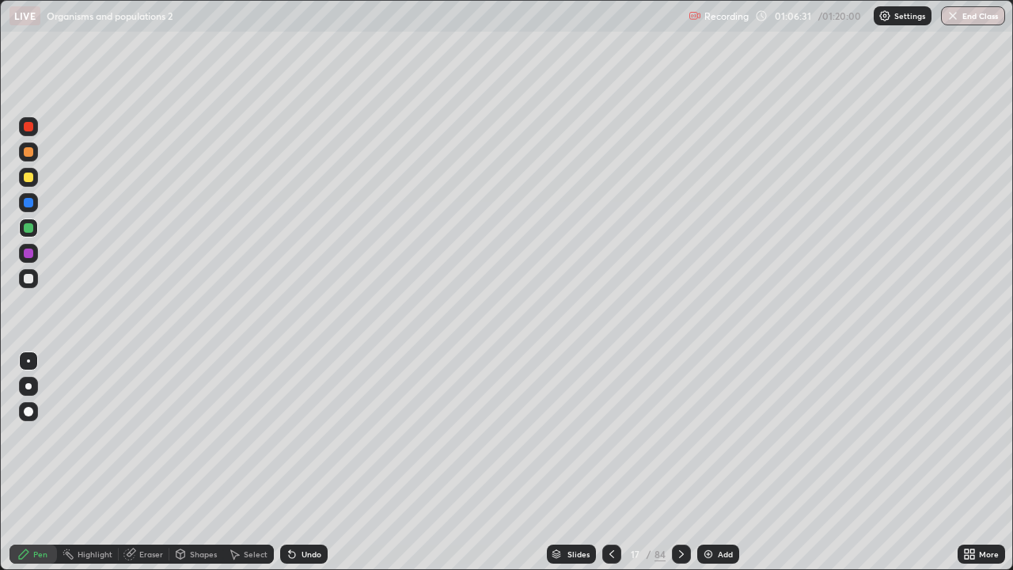
click at [298, 462] on div "Undo" at bounding box center [303, 553] width 47 height 19
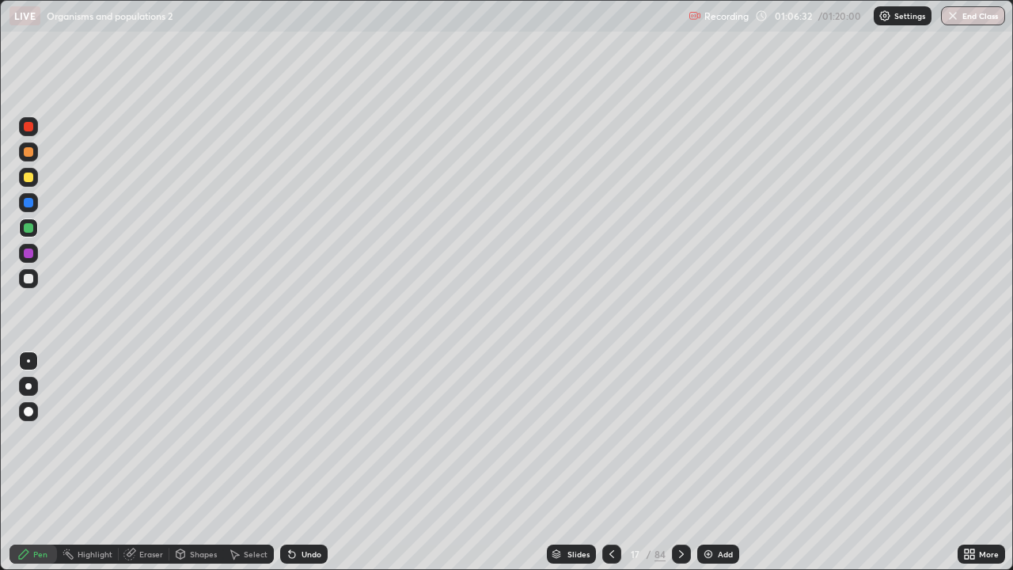
click at [298, 462] on div "Undo" at bounding box center [303, 553] width 47 height 19
click at [27, 286] on div at bounding box center [28, 278] width 19 height 19
click at [29, 254] on div at bounding box center [28, 252] width 9 height 9
click at [29, 229] on div at bounding box center [28, 227] width 9 height 9
click at [305, 462] on div "Undo" at bounding box center [312, 554] width 20 height 8
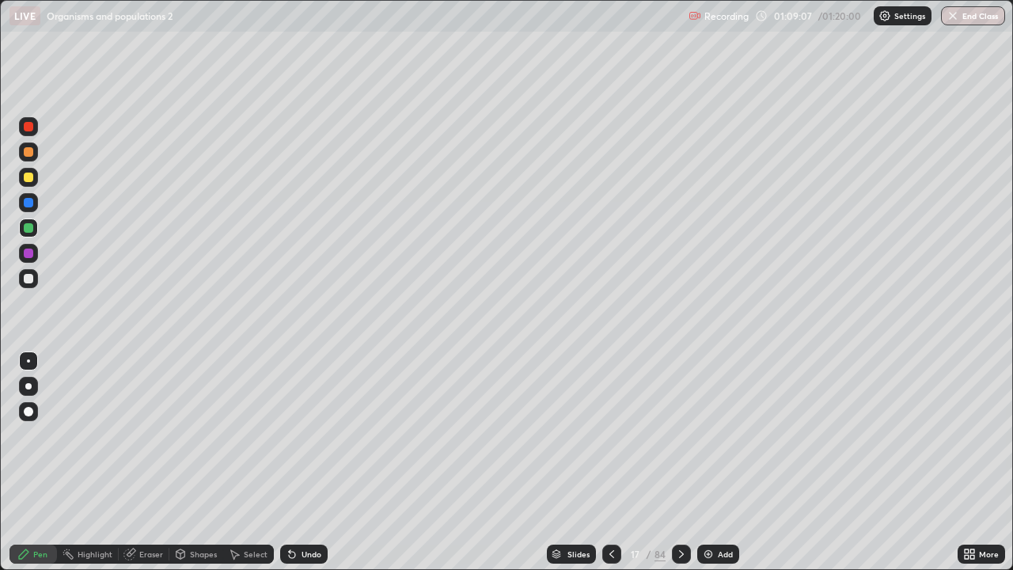
click at [306, 462] on div "Undo" at bounding box center [312, 554] width 20 height 8
click at [311, 462] on div "Undo" at bounding box center [312, 554] width 20 height 8
click at [146, 462] on div "Eraser" at bounding box center [151, 554] width 24 height 8
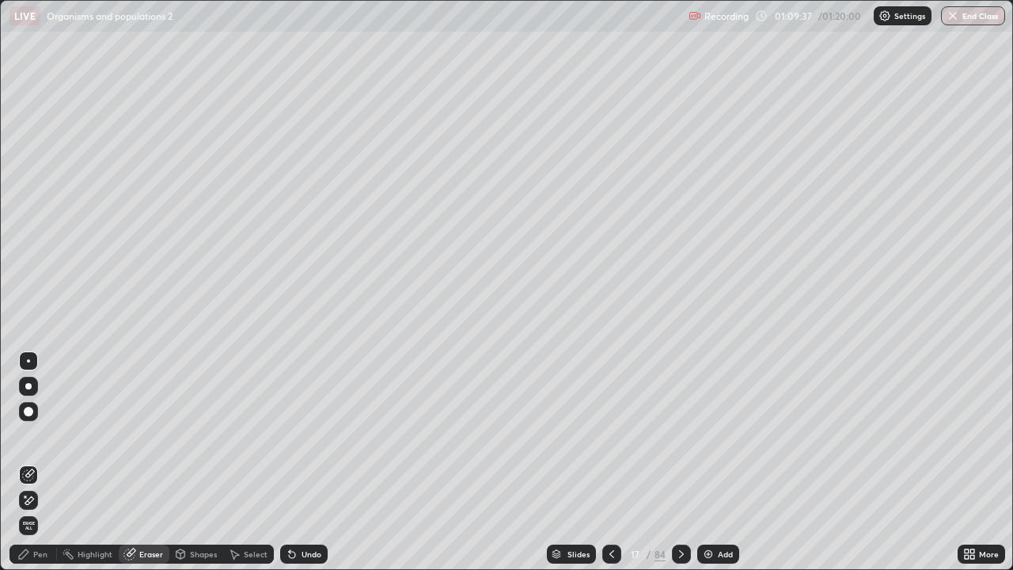
click at [32, 462] on div "Pen" at bounding box center [32, 553] width 47 height 19
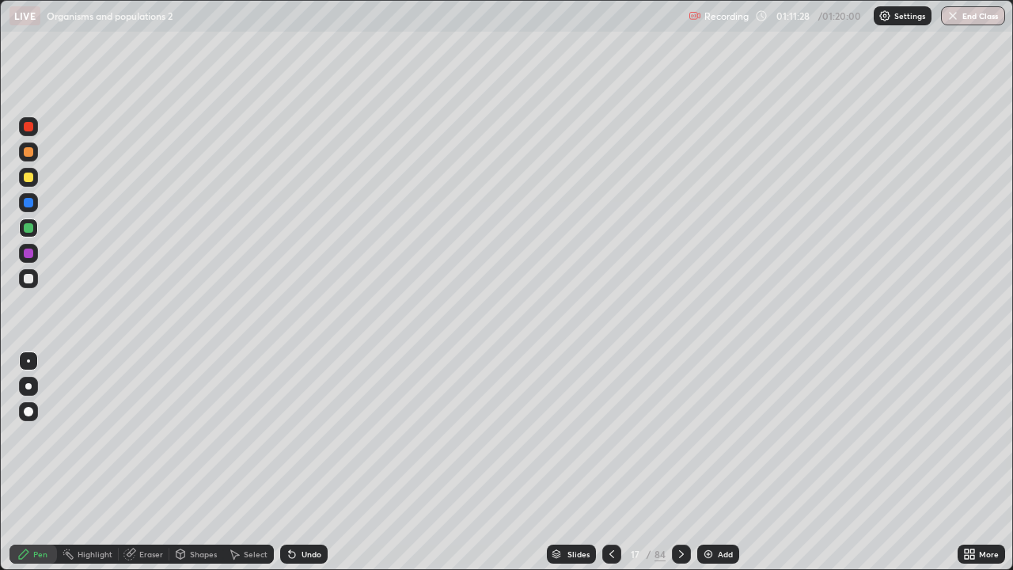
click at [702, 462] on div "Add" at bounding box center [718, 553] width 42 height 19
click at [203, 462] on div "Shapes" at bounding box center [203, 554] width 27 height 8
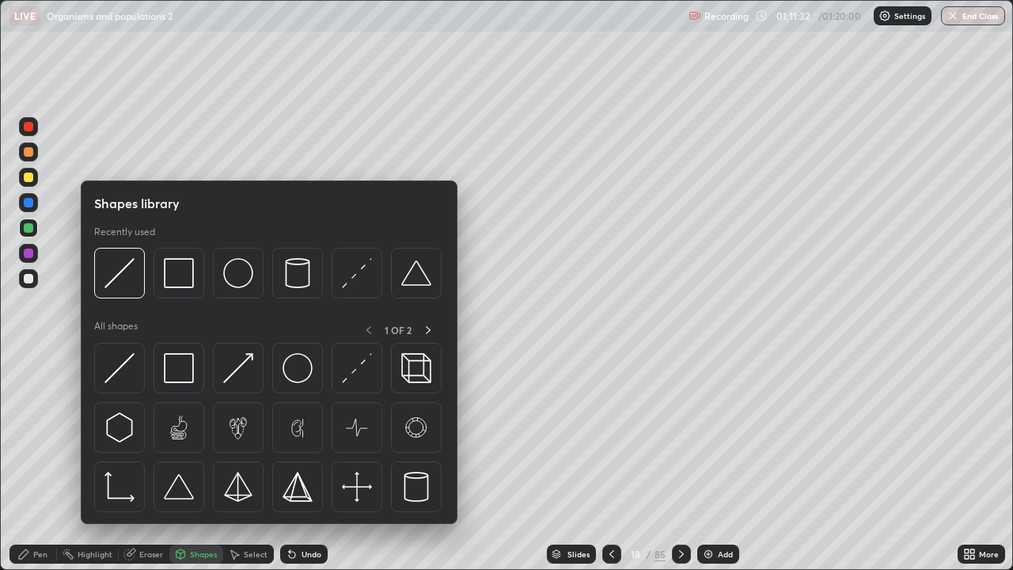
click at [188, 379] on img at bounding box center [179, 368] width 30 height 30
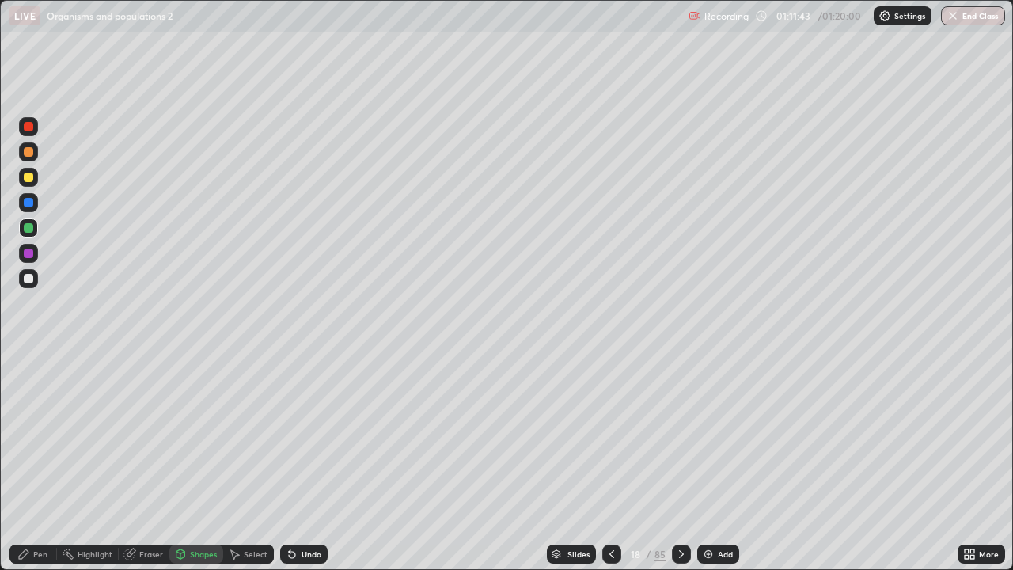
click at [307, 462] on div "Undo" at bounding box center [312, 554] width 20 height 8
click at [28, 274] on div at bounding box center [28, 278] width 9 height 9
click at [302, 462] on div "Undo" at bounding box center [312, 554] width 20 height 8
click at [304, 462] on div "Undo" at bounding box center [312, 554] width 20 height 8
click at [35, 462] on div "Pen" at bounding box center [32, 553] width 47 height 19
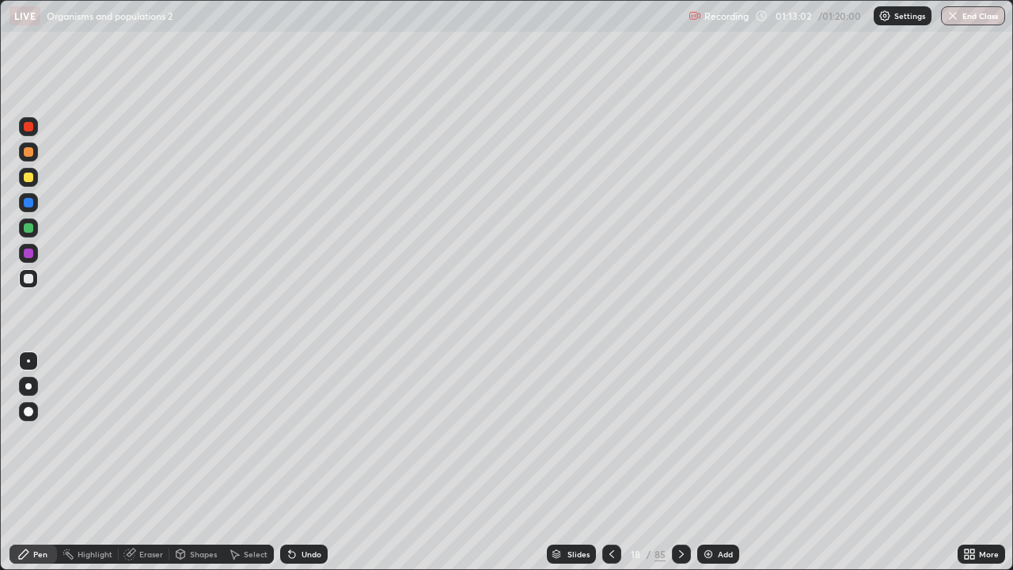
click at [36, 247] on div at bounding box center [28, 253] width 19 height 19
click at [25, 228] on div at bounding box center [28, 227] width 9 height 9
click at [36, 277] on div at bounding box center [28, 278] width 19 height 19
click at [25, 251] on div at bounding box center [28, 252] width 9 height 9
click at [26, 232] on div at bounding box center [28, 227] width 9 height 9
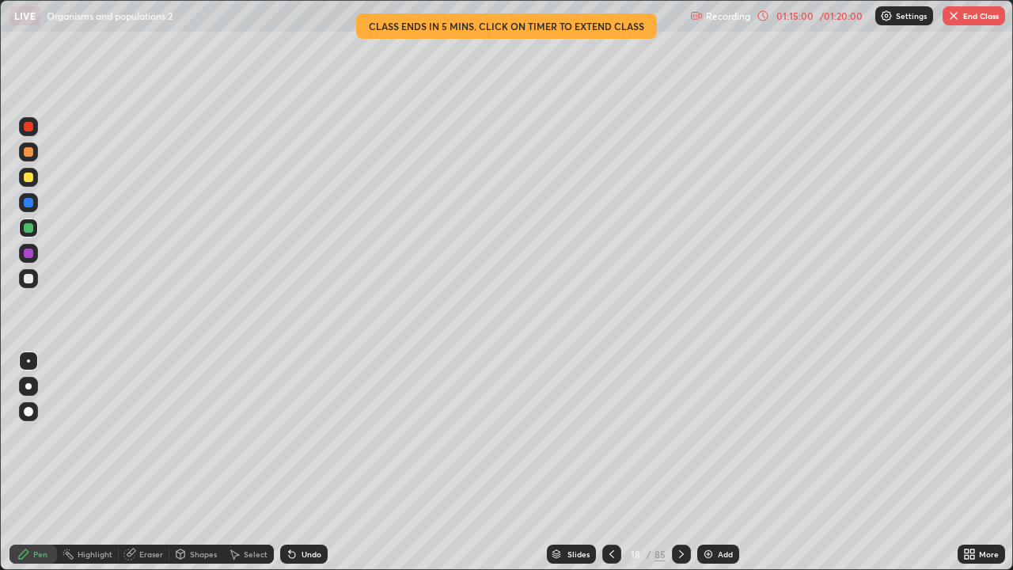
click at [29, 280] on div at bounding box center [28, 278] width 9 height 9
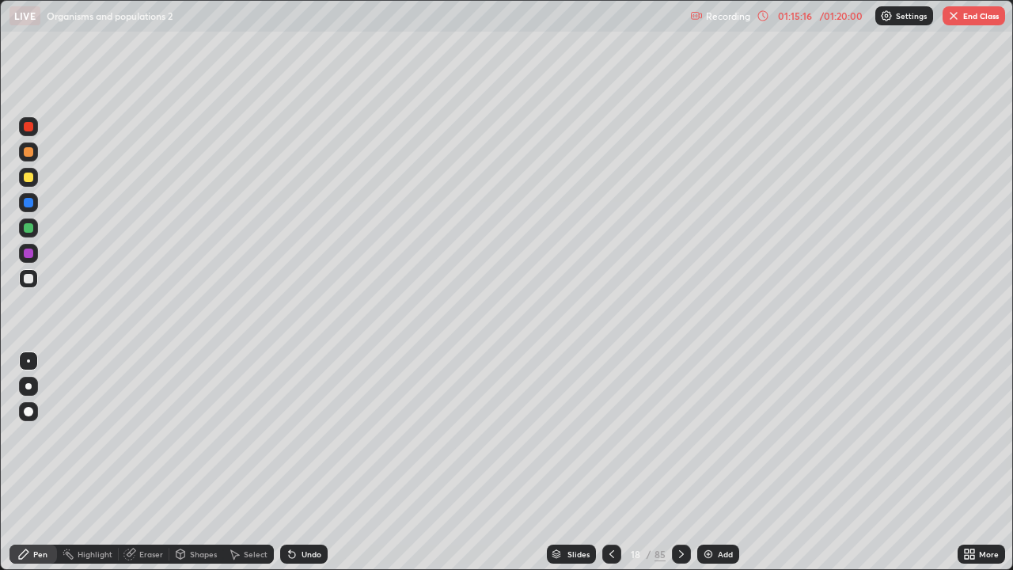
click at [27, 255] on div at bounding box center [28, 252] width 9 height 9
click at [25, 226] on div at bounding box center [28, 227] width 9 height 9
click at [21, 199] on div at bounding box center [28, 202] width 19 height 19
click at [28, 176] on div at bounding box center [28, 177] width 9 height 9
click at [92, 462] on div "Highlight" at bounding box center [95, 554] width 35 height 8
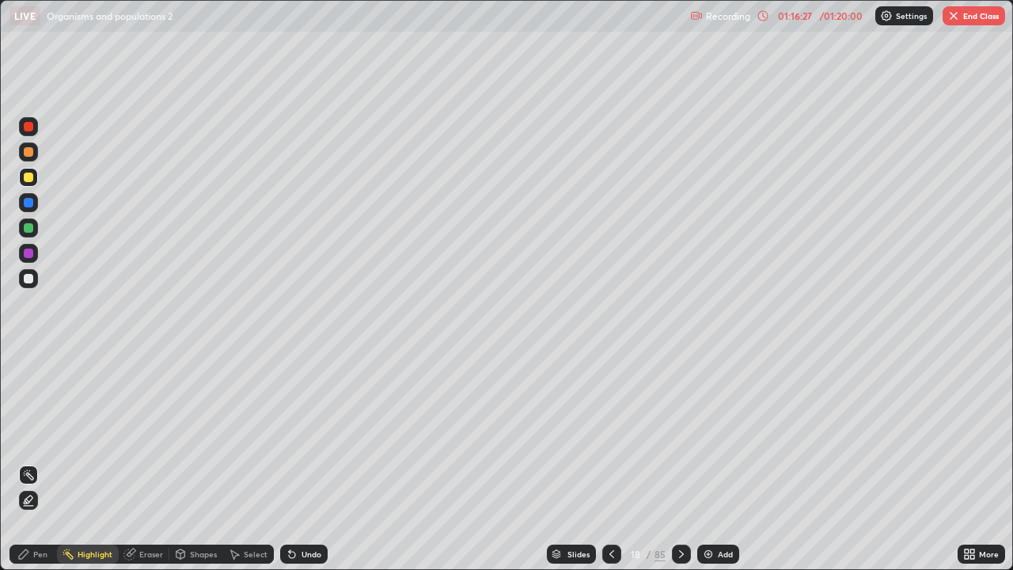
click at [40, 462] on div "Pen" at bounding box center [40, 554] width 14 height 8
click at [297, 462] on div "Undo" at bounding box center [303, 553] width 47 height 19
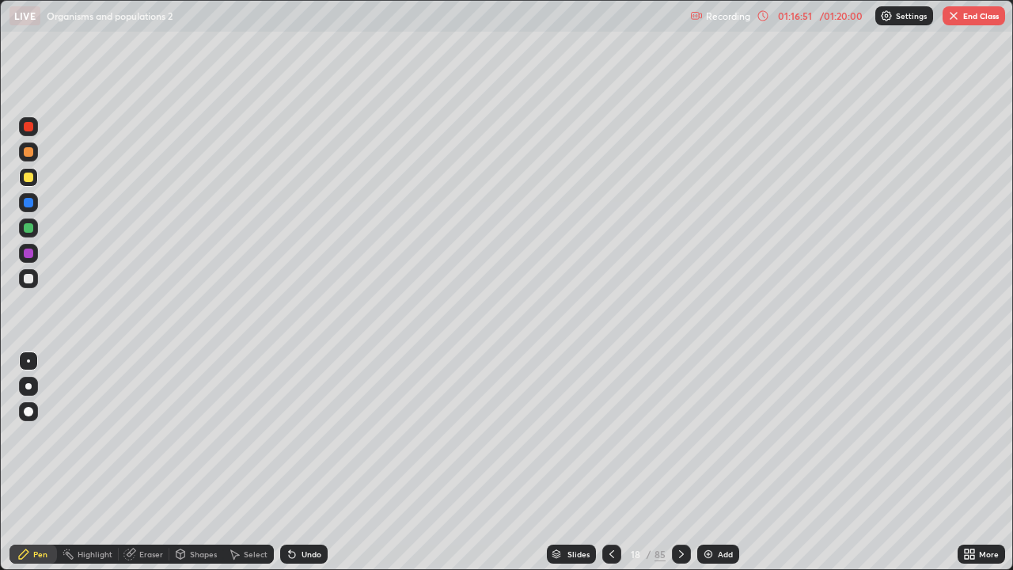
click at [298, 462] on div "Undo" at bounding box center [303, 553] width 47 height 19
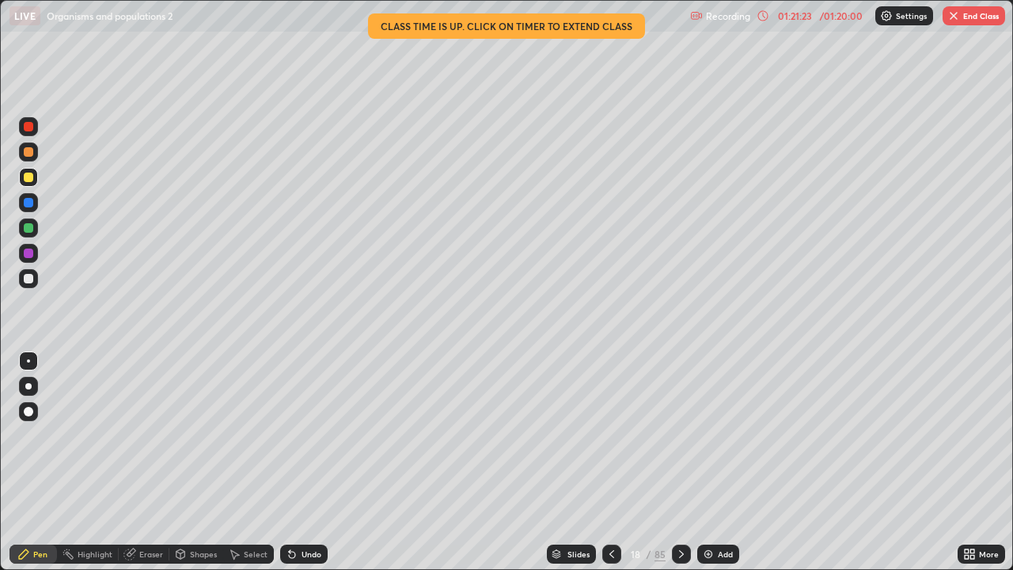
click at [966, 20] on button "End Class" at bounding box center [974, 15] width 63 height 19
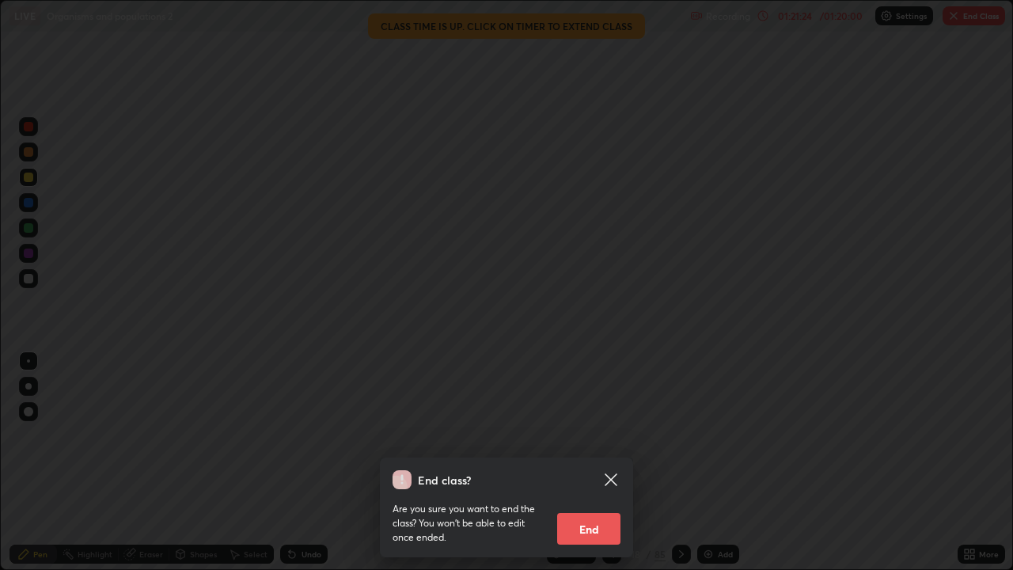
click at [594, 462] on button "End" at bounding box center [588, 529] width 63 height 32
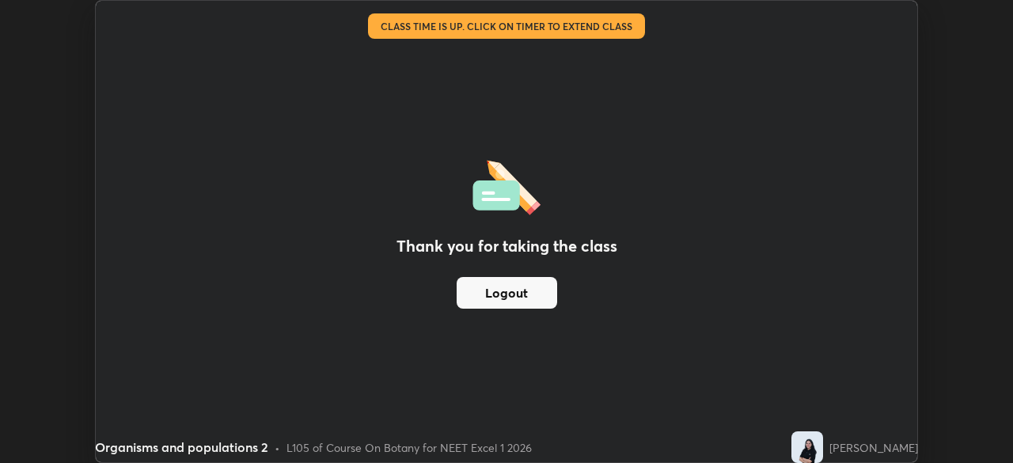
scroll to position [78673, 78123]
